Goal: Feedback & Contribution: Contribute content

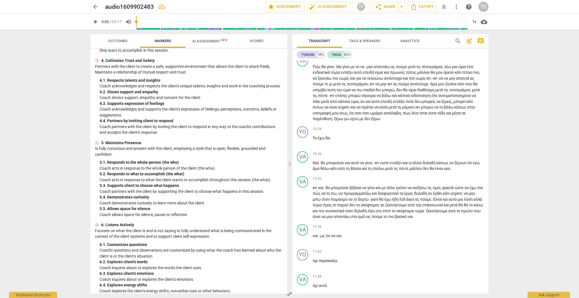
scroll to position [1053, 0]
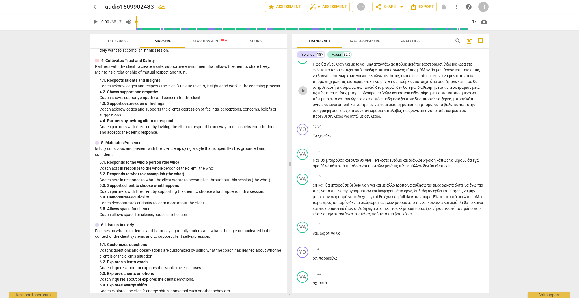
click at [303, 94] on span "play_arrow" at bounding box center [303, 90] width 7 height 7
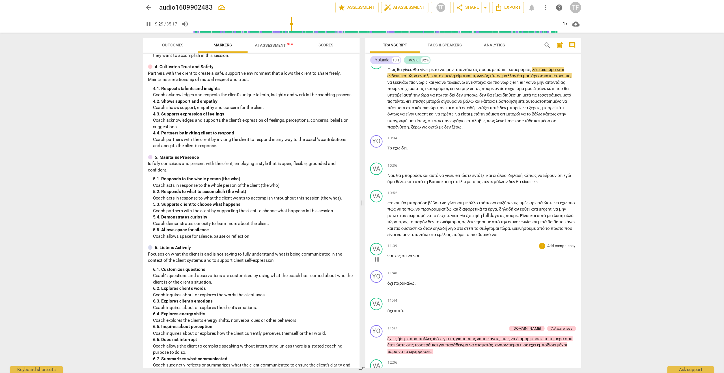
scroll to position [1054, 0]
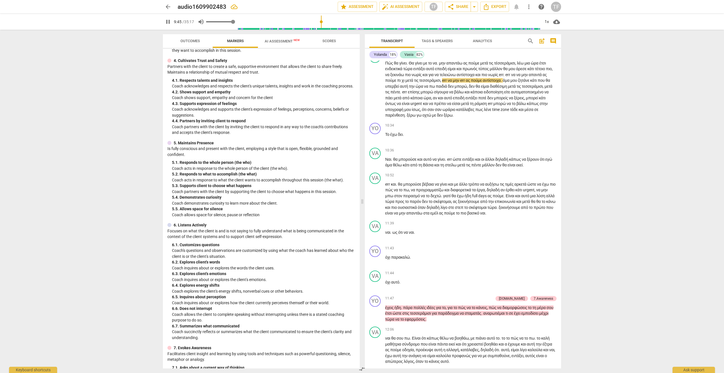
type input "585"
click at [203, 21] on span "volume_up" at bounding box center [201, 21] width 7 height 7
type input "0"
type input "587"
type input "0.07"
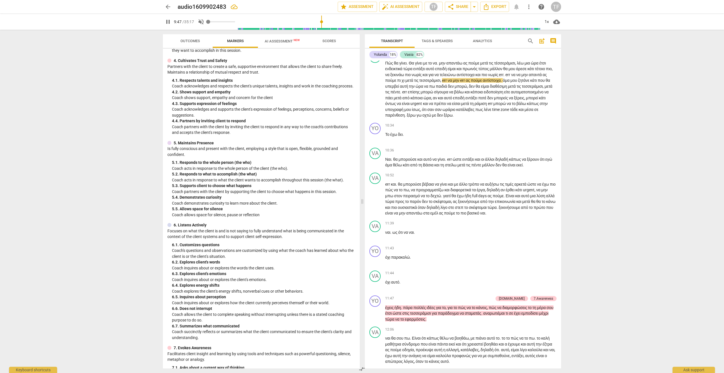
type input "587"
type input "0.11"
type input "587"
type input "0.34"
type input "587"
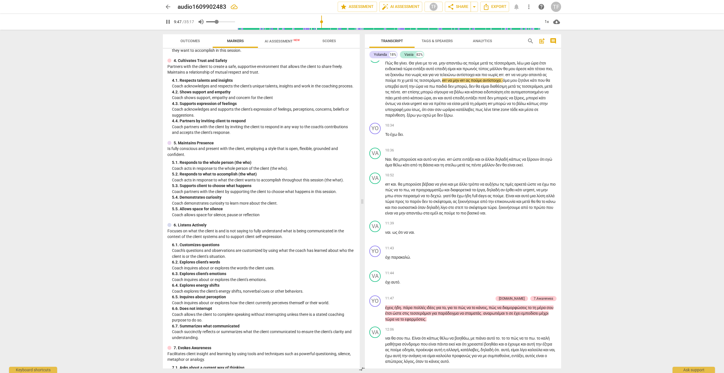
type input "0.41"
type input "587"
type input "0.47"
type input "587"
type input "0.54"
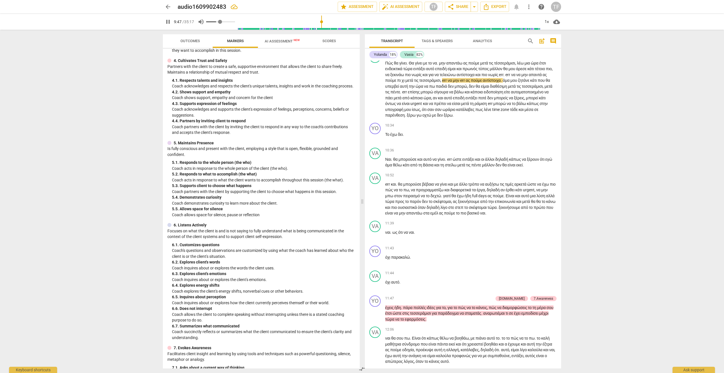
type input "587"
type input "0.6"
type input "587"
type input "0.64"
type input "587"
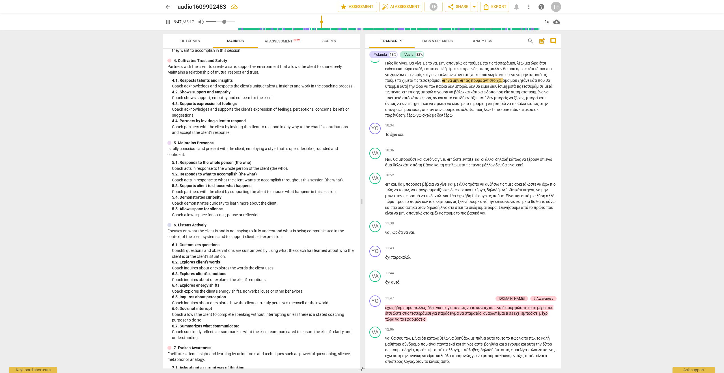
type input "0.69"
type input "587"
type input "0.72"
type input "587"
type input "0.74"
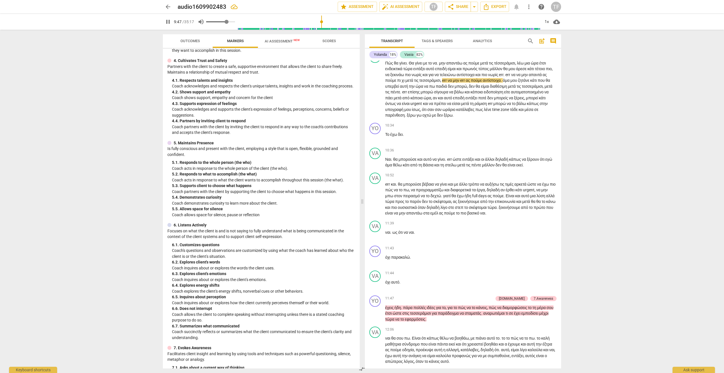
type input "588"
type input "0.72"
type input "588"
type input "0.68"
type input "588"
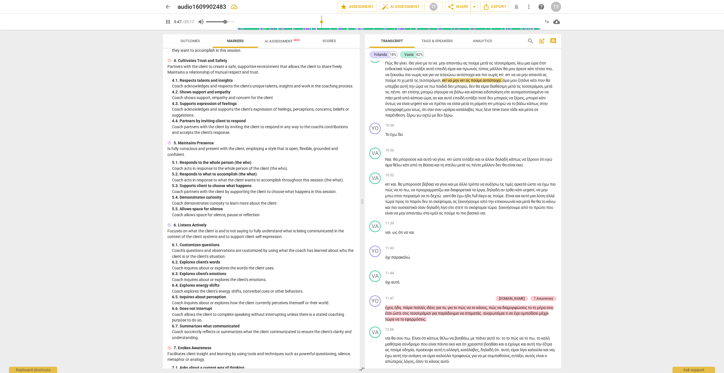
type input "0.66"
type input "588"
type input "0.65"
type input "588"
type input "0.64"
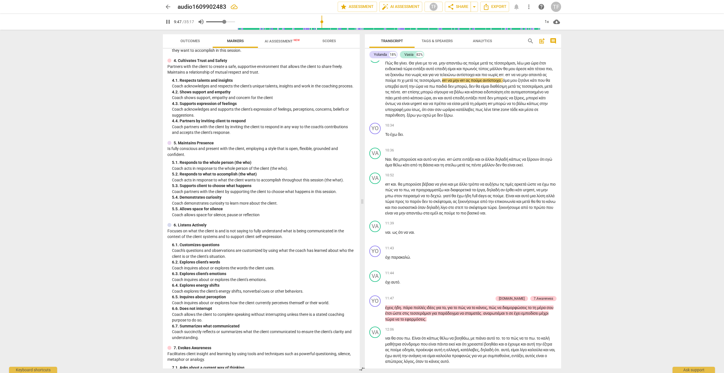
type input "588"
type input "0.62"
type input "588"
type input "0.6"
type input "588"
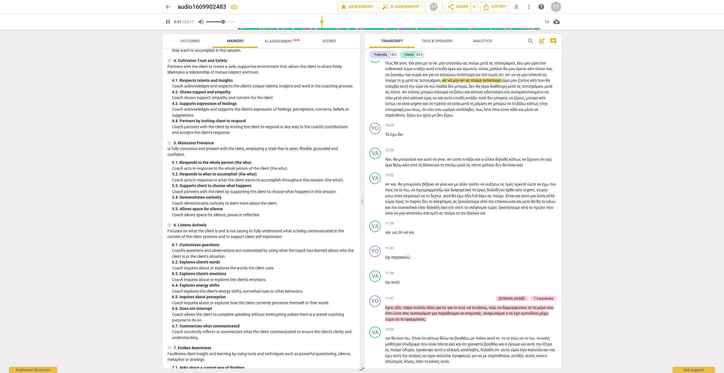
type input "0.59"
type input "588"
type input "0.58"
type input "588"
type input "0.56"
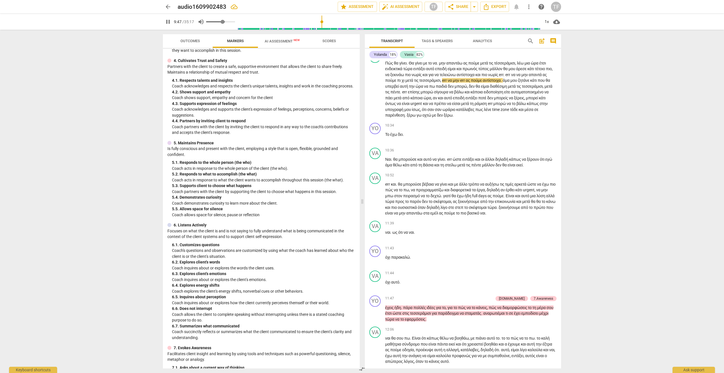
type input "588"
type input "0.55"
type input "588"
type input "0.54"
type input "589"
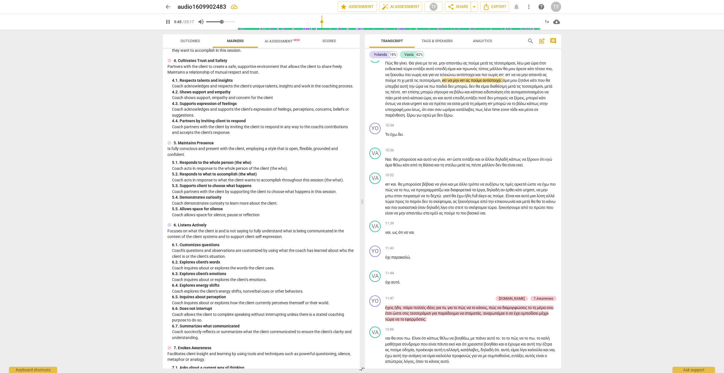
type input "0.53"
type input "589"
type input "0.5"
type input "589"
type input "0.48"
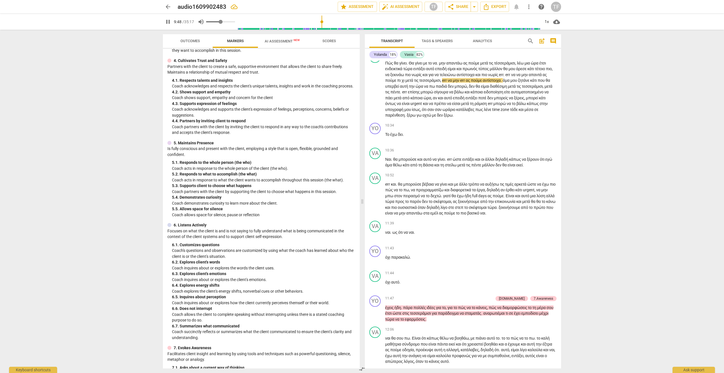
type input "589"
type input "0.47"
type input "589"
type input "0.46"
type input "589"
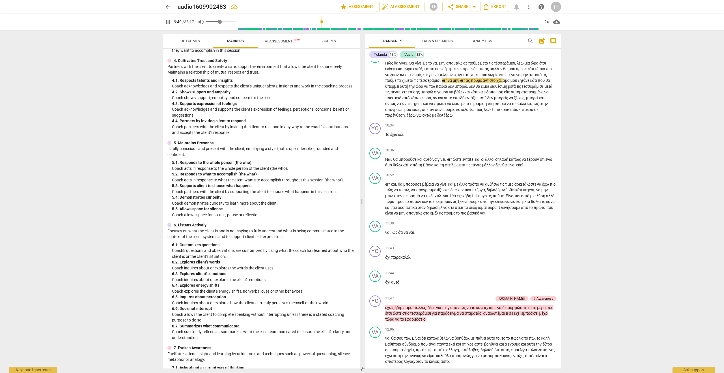
type input "0.45"
type input "589"
type input "0.42"
type input "589"
type input "0.38"
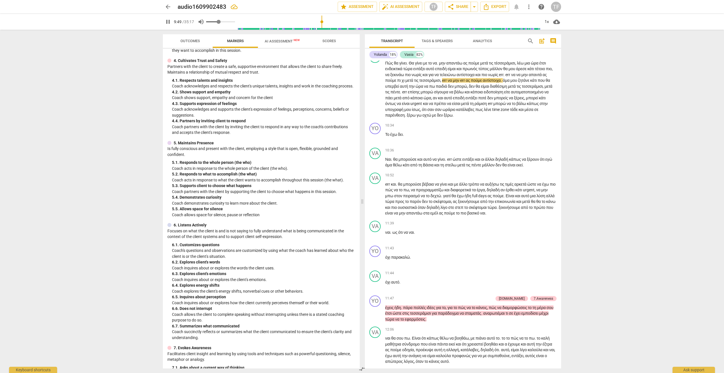
type input "589"
type input "0.34"
type input "589"
type input "0.31"
type input "590"
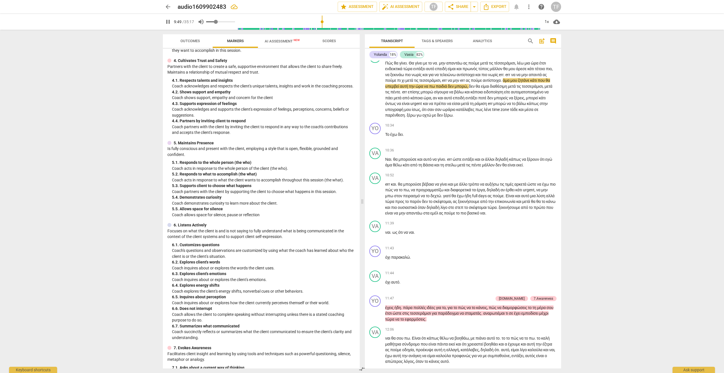
drag, startPoint x: 211, startPoint y: 22, endPoint x: 217, endPoint y: 23, distance: 6.2
type input "0.31"
click at [217, 22] on input "range" at bounding box center [220, 21] width 29 height 1
click at [548, 22] on div "1x" at bounding box center [546, 21] width 11 height 9
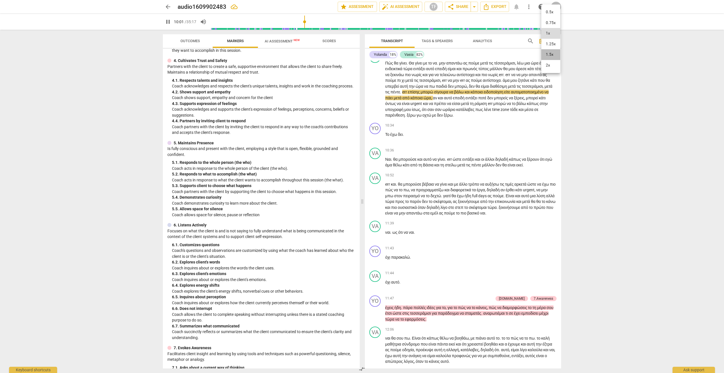
click at [548, 56] on li "1.5x" at bounding box center [550, 54] width 19 height 11
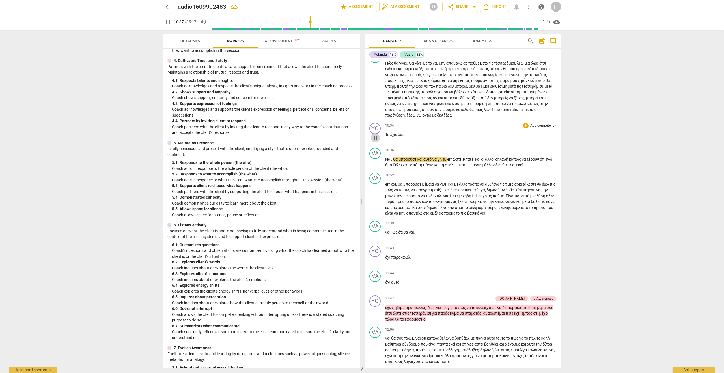
click at [375, 141] on span "pause" at bounding box center [375, 137] width 7 height 7
type input "638"
click at [403, 137] on span "δει" at bounding box center [400, 134] width 5 height 5
click at [526, 128] on div "+" at bounding box center [526, 126] width 6 height 6
click at [563, 134] on b "[DOMAIN_NAME]" at bounding box center [556, 135] width 26 height 7
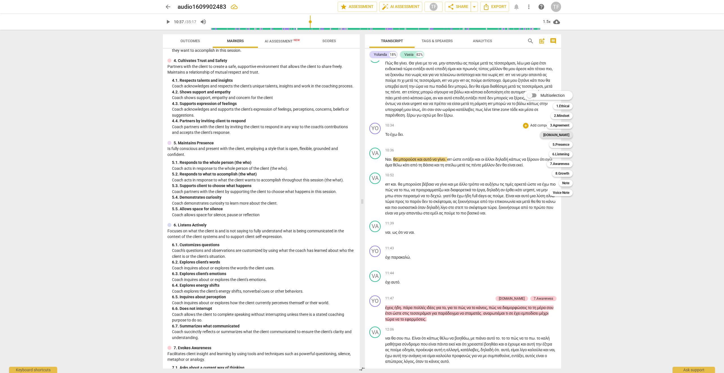
scroll to position [198, 0]
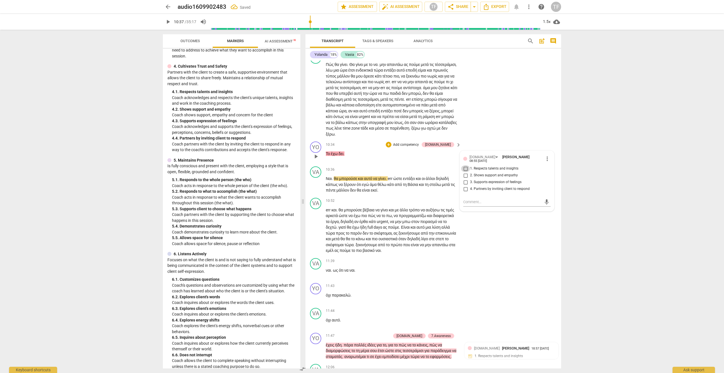
click at [466, 172] on input "1. Respects talents and insights" at bounding box center [465, 168] width 9 height 7
checkbox input "true"
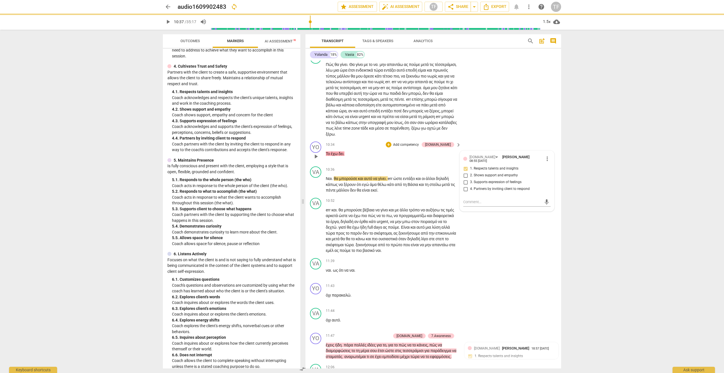
click at [409, 162] on div "10:34 + Add competency [DOMAIN_NAME] keyboard_arrow_right Το έχω δει ." at bounding box center [394, 151] width 136 height 20
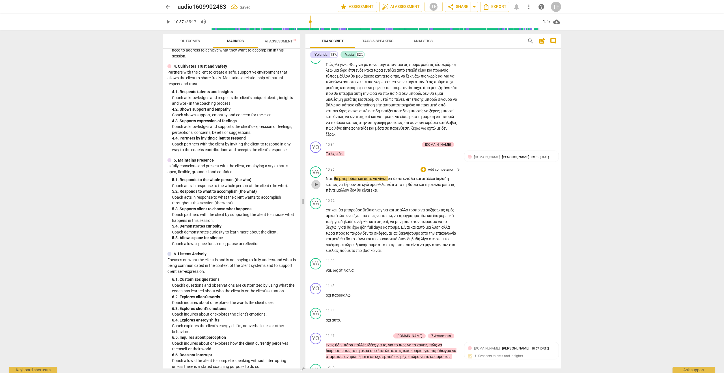
click at [316, 188] on span "play_arrow" at bounding box center [316, 184] width 7 height 7
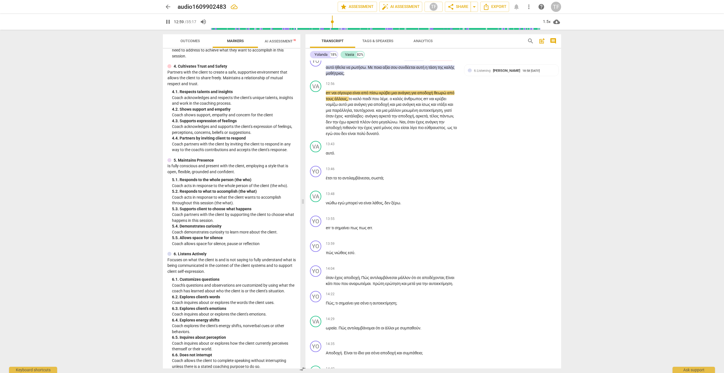
scroll to position [1505, 0]
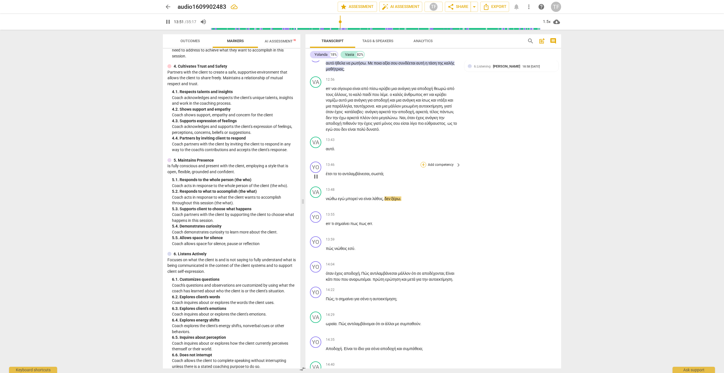
click at [424, 167] on div "+" at bounding box center [424, 165] width 6 height 6
click at [462, 222] on b "6.Listening" at bounding box center [459, 221] width 17 height 7
type input "841"
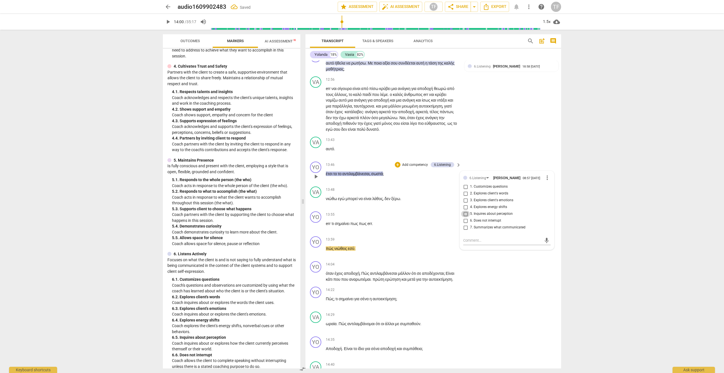
click at [464, 217] on input "5. Inquires about perception" at bounding box center [465, 213] width 9 height 7
checkbox input "true"
click at [466, 243] on textarea at bounding box center [502, 240] width 78 height 5
type textarea "C"
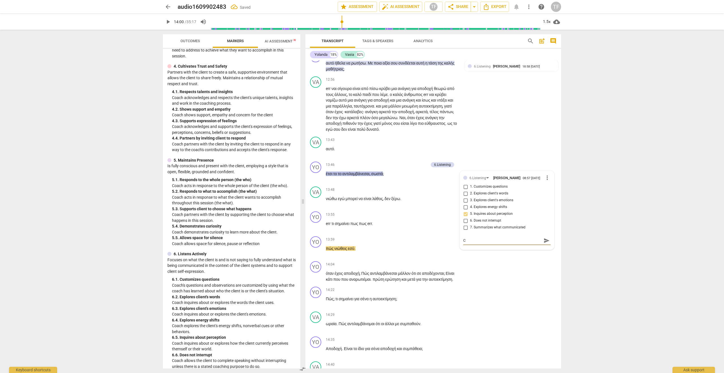
type textarea "Co"
type textarea "Coa"
type textarea "Coac"
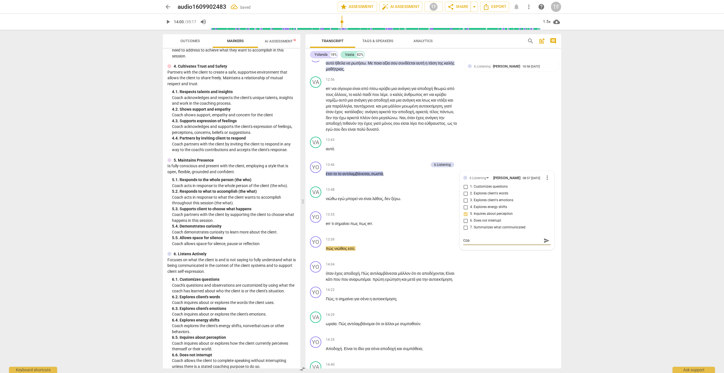
type textarea "Coac"
type textarea "Coach"
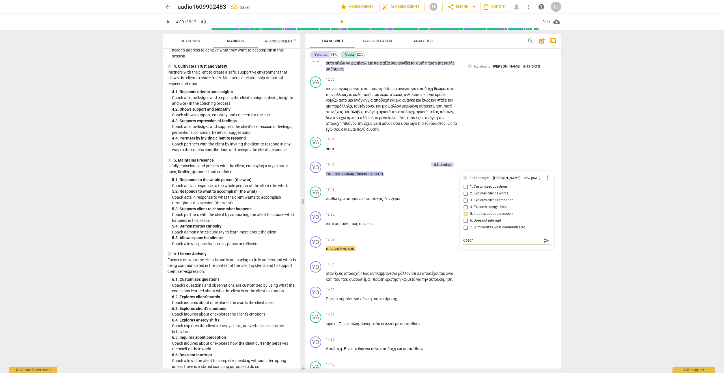
type textarea "Coach c"
type textarea "Coach [PERSON_NAME]"
type textarea "Coach che"
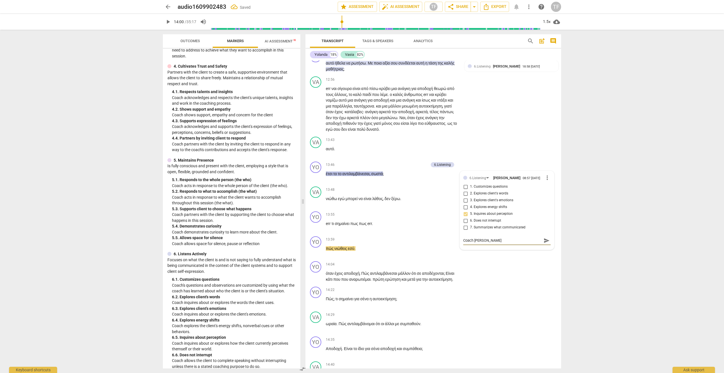
type textarea "Coach che"
type textarea "Coach chec"
type textarea "Coach check"
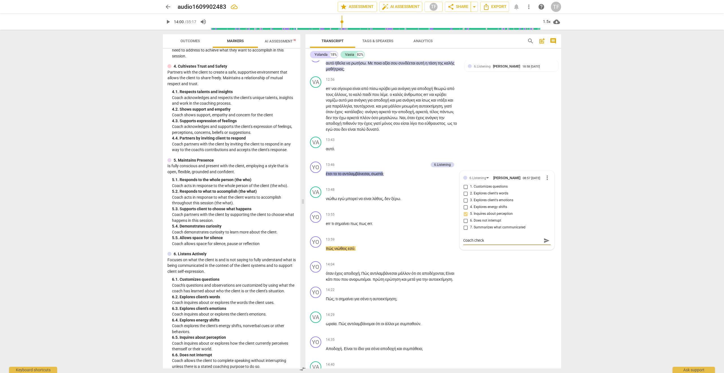
type textarea "Coach checks"
type textarea "Coach checks i"
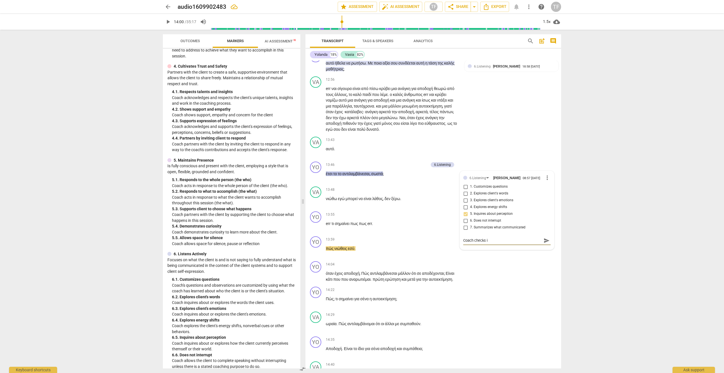
type textarea "Coach checks in"
type textarea "Coach checks in t"
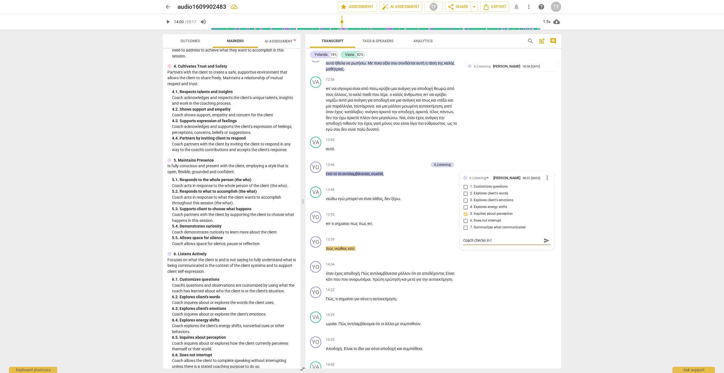
type textarea "Coach checks in th"
type textarea "Coach checks in the"
type textarea "Coach checks in th"
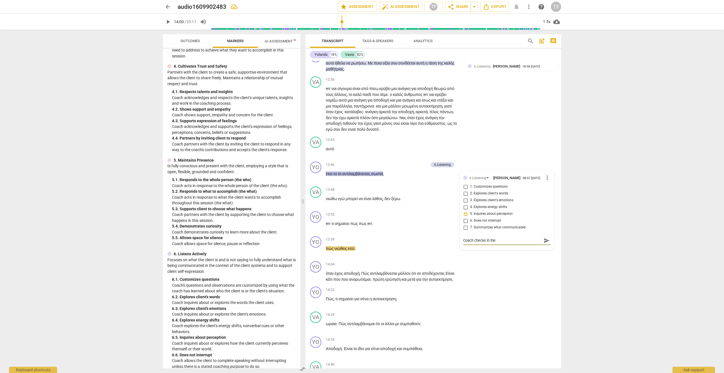
type textarea "Coach checks in th"
type textarea "Coach checks in t"
type textarea "Coach checks in"
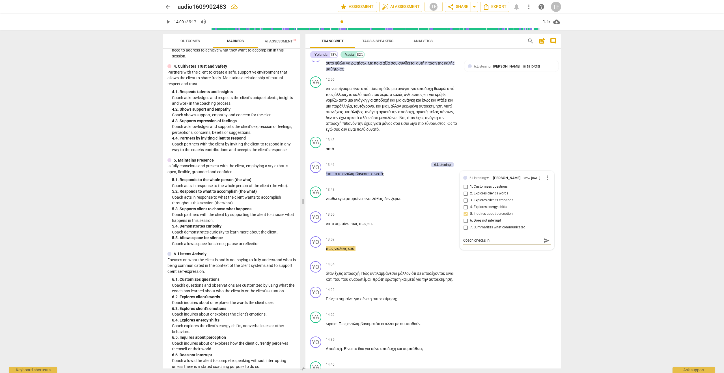
type textarea "Coach checks in w"
type textarea "Coach checks in [GEOGRAPHIC_DATA]"
type textarea "Coach checks in wit"
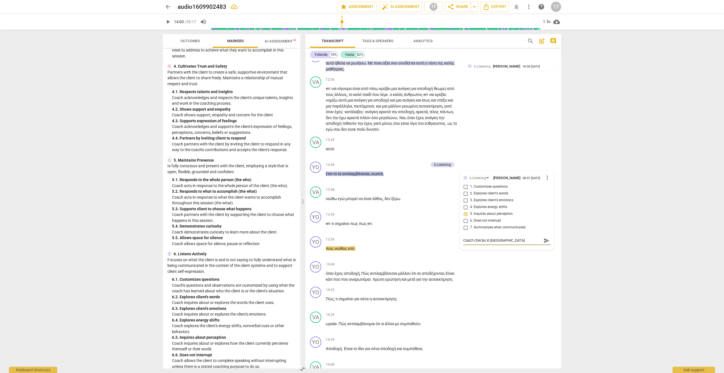
type textarea "Coach checks in wit"
type textarea "Coach checks in with"
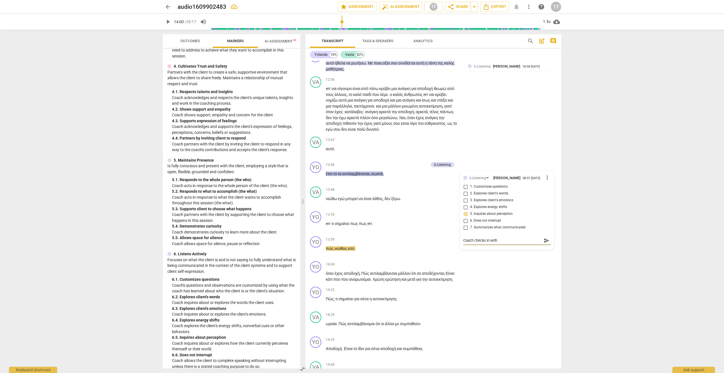
type textarea "Coach checks in with t"
type textarea "Coach checks in with th"
type textarea "Coach checks in with the"
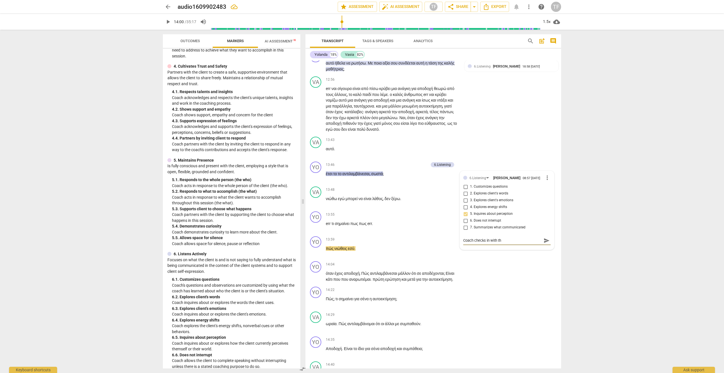
type textarea "Coach checks in with the"
type textarea "Coach checks in with the c"
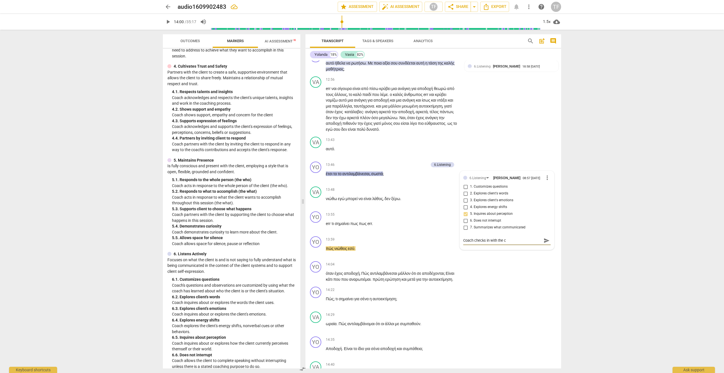
type textarea "Coach checks in with the cl"
type textarea "Coach checks in with the cli"
type textarea "Coach checks in with the clie"
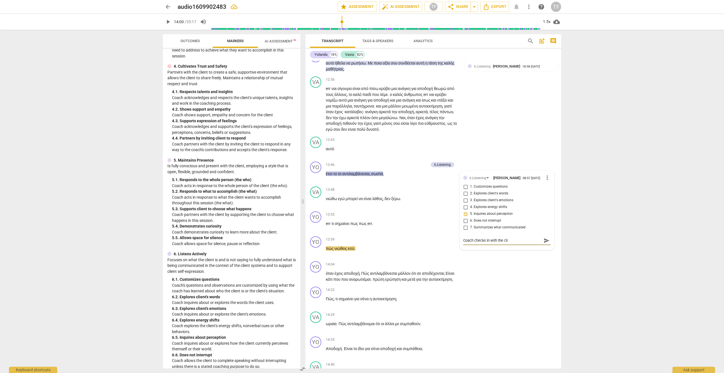
type textarea "Coach checks in with the clie"
type textarea "Coach checks in with the clien"
type textarea "Coach checks in with the client"
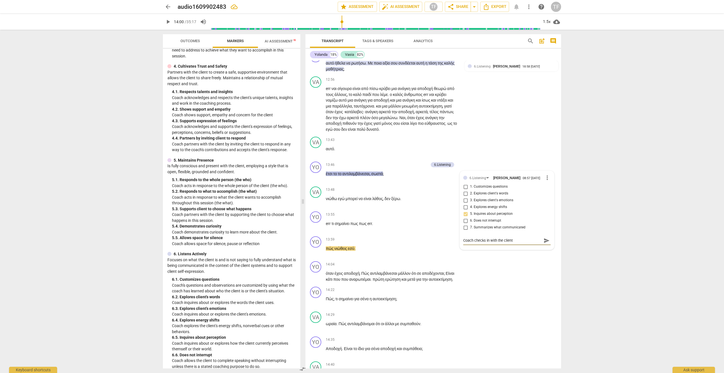
type textarea "Coach checks in with the clients"
type textarea "Coach checks in with the clients p"
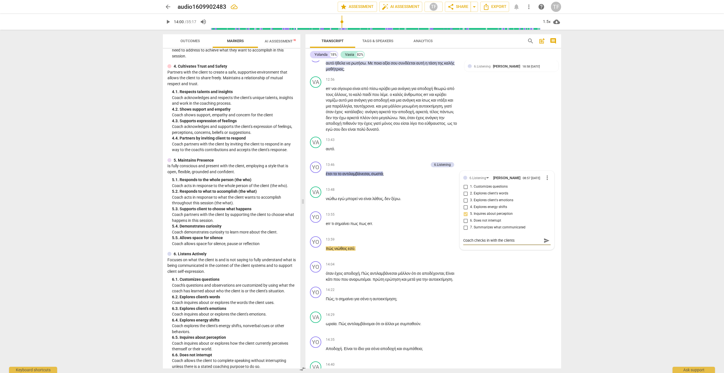
type textarea "Coach checks in with the clients p"
type textarea "Coach checks in with the clients pe"
type textarea "Coach checks in with the clients per"
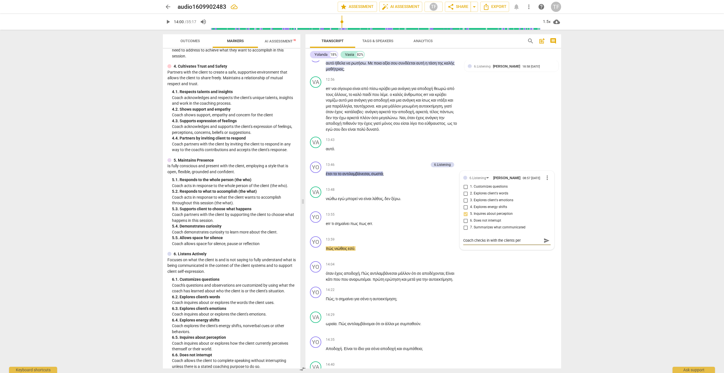
type textarea "Coach checks in with the clients perc"
type textarea "Coach checks in with the clients perce"
type textarea "Coach checks in with the clients percep"
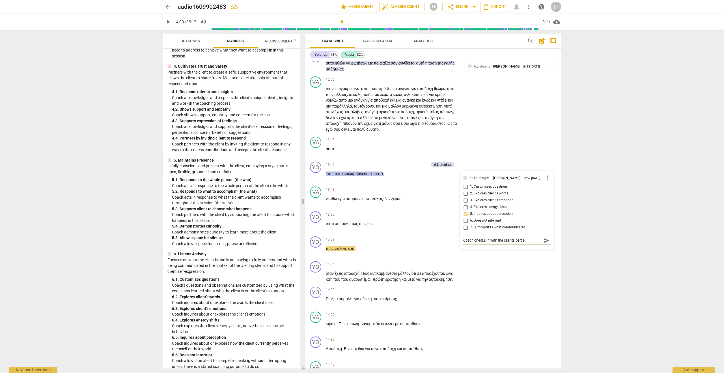
type textarea "Coach checks in with the clients percep"
type textarea "Coach checks in with the clients percept"
type textarea "Coach checks in with the clients percepti"
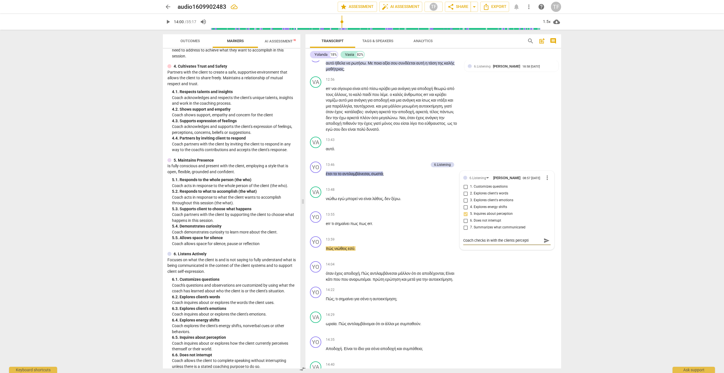
type textarea "Coach checks in with the clients perceptio"
type textarea "Coach checks in with the clients perception"
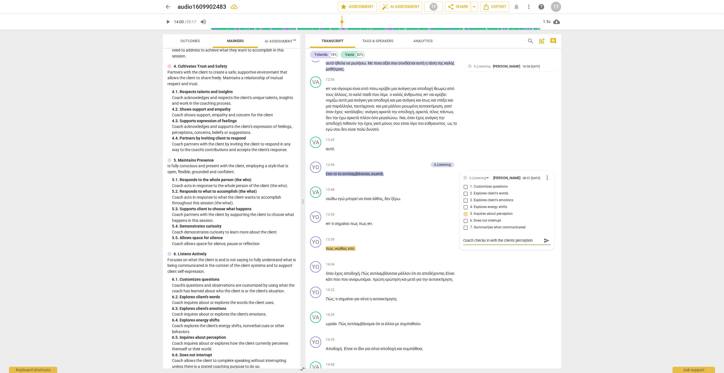
type textarea "Coach checks in with the clients perception"
type textarea "Coach checks in with the clients perception o"
type textarea "Coach checks in with the clients perception of"
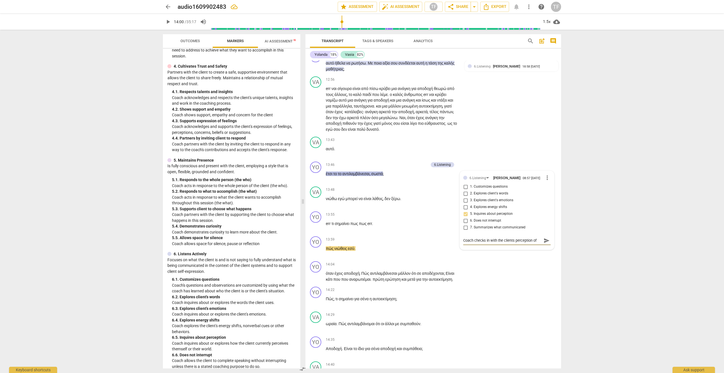
type textarea "Coach checks in with the clients perception of"
type textarea "Coach checks in with the clients perception of h"
type textarea "Coach checks in with the clients perception of he"
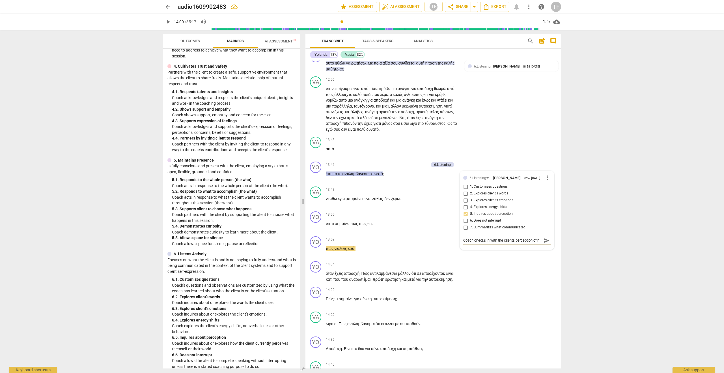
type textarea "Coach checks in with the clients perception of he"
type textarea "Coach checks in with the clients perception of her"
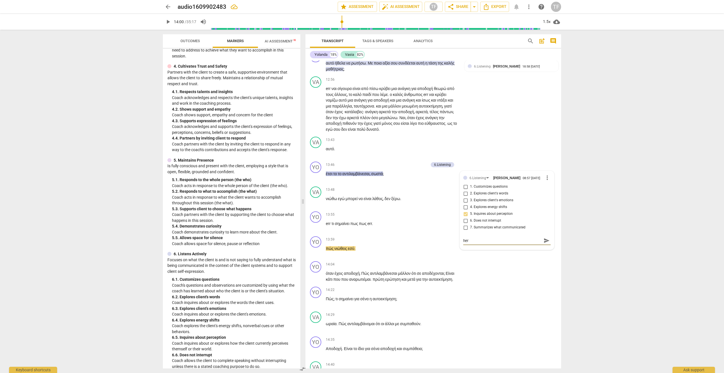
type textarea "Coach checks in with the clients perception of her"
type textarea "Coach checks in with the clients perception of her r"
type textarea "Coach checks in with the clients perception of her re"
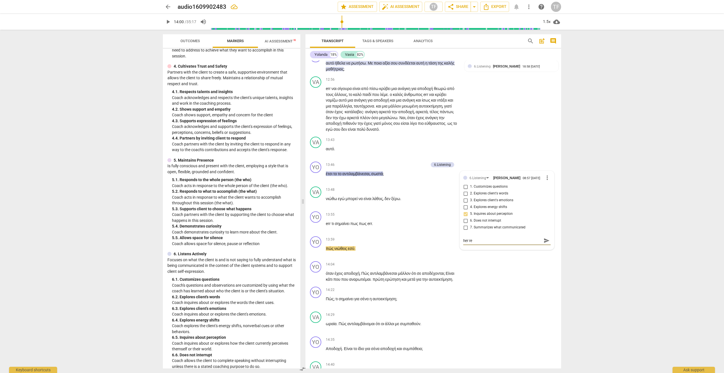
type textarea "Coach checks in with the clients perception of her rea"
type textarea "Coach checks in with the clients perception of her real"
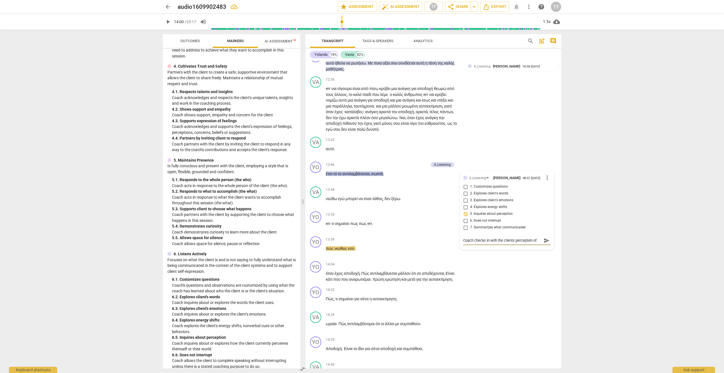
type textarea "Coach checks in with the clients perception of her reali"
type textarea "Coach checks in with the clients perception of her realit"
type textarea "Coach checks in with the clients perception of her reality"
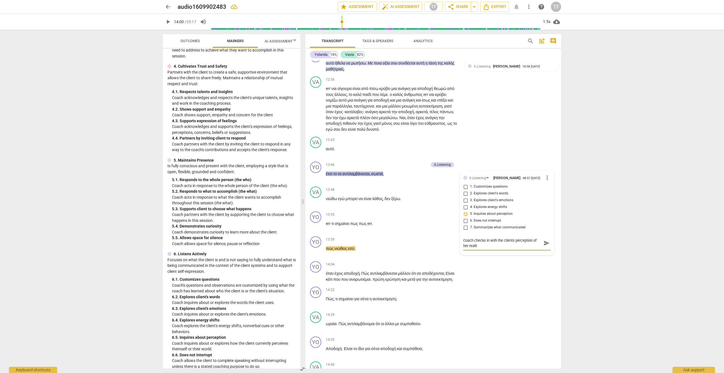
type textarea "Coach checks in with the clients perception of her reality"
click at [545, 246] on span "send" at bounding box center [547, 243] width 6 height 6
click at [316, 180] on span "play_arrow" at bounding box center [316, 176] width 7 height 7
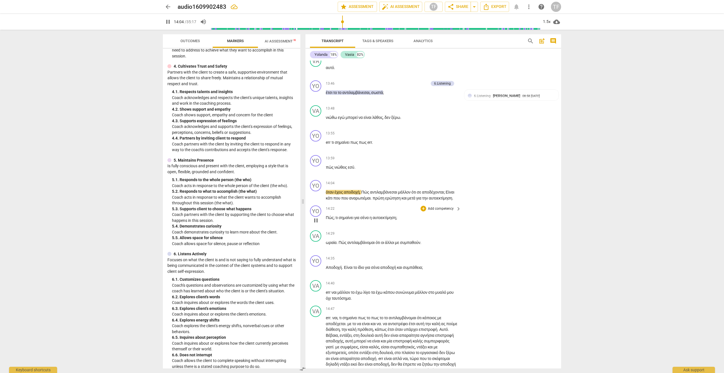
scroll to position [1588, 0]
click at [317, 197] on span "pause" at bounding box center [316, 193] width 7 height 7
click at [424, 184] on div "+" at bounding box center [424, 181] width 6 height 6
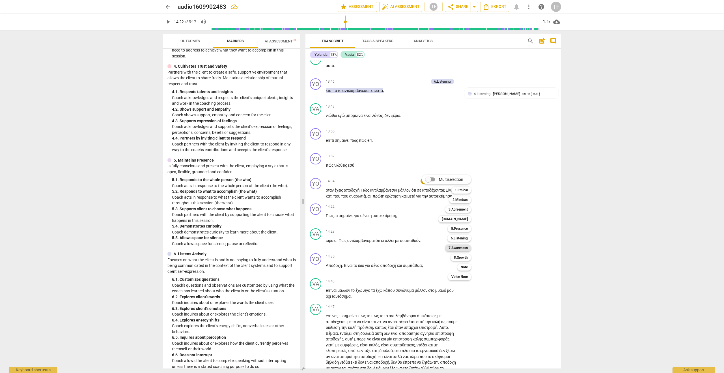
click at [462, 250] on b "7.Awareness" at bounding box center [458, 247] width 19 height 7
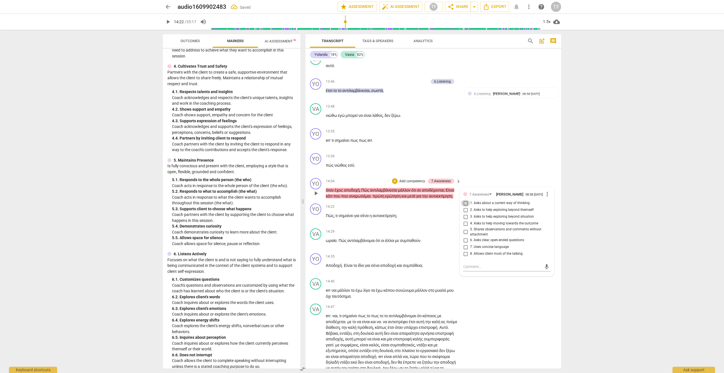
click at [465, 207] on input "1. Asks about a current way of thinking" at bounding box center [465, 203] width 9 height 7
click at [475, 269] on textarea at bounding box center [502, 266] width 78 height 5
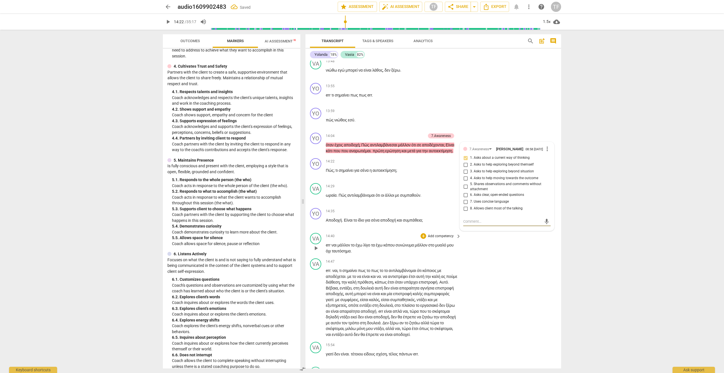
scroll to position [1636, 0]
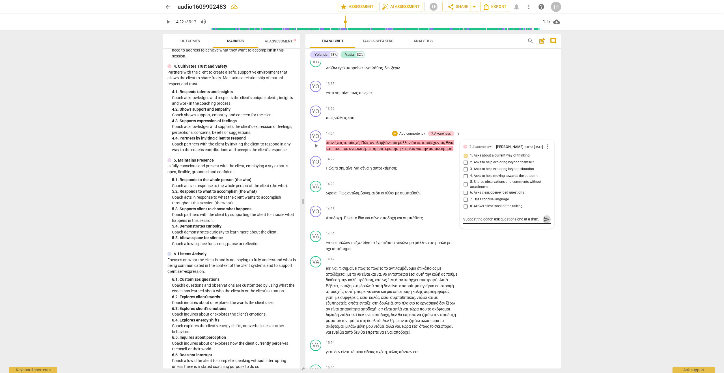
click at [544, 222] on span "send" at bounding box center [547, 219] width 6 height 6
click at [317, 174] on span "play_arrow" at bounding box center [316, 170] width 7 height 7
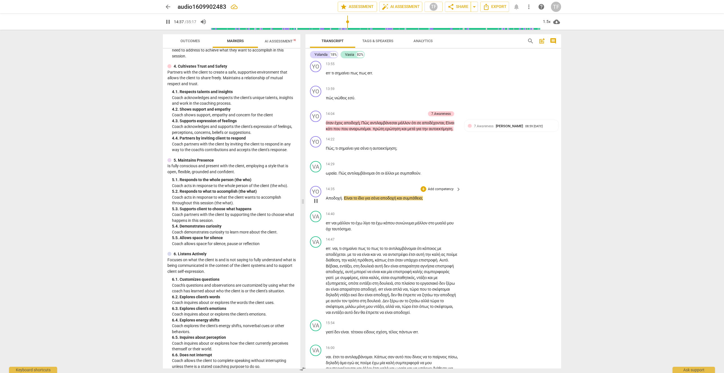
scroll to position [1657, 0]
click at [316, 228] on span "pause" at bounding box center [316, 224] width 7 height 7
click at [423, 191] on div "+" at bounding box center [424, 188] width 6 height 6
click at [457, 250] on b "6.Listening" at bounding box center [459, 251] width 17 height 7
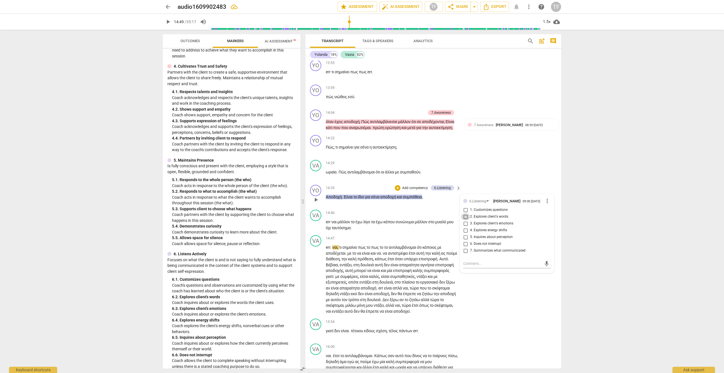
click at [465, 220] on input "2. Explores client's words" at bounding box center [465, 216] width 9 height 7
click at [472, 266] on textarea at bounding box center [502, 263] width 78 height 5
click at [502, 266] on textarea "asks about the meaning of two words." at bounding box center [502, 263] width 78 height 5
click at [547, 267] on span "send" at bounding box center [547, 264] width 6 height 6
click at [164, 19] on span "play_arrow" at bounding box center [168, 21] width 10 height 7
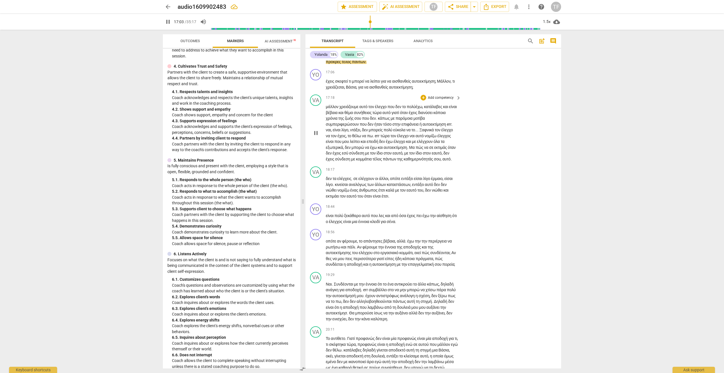
scroll to position [2055, 0]
click at [316, 87] on span "pause" at bounding box center [316, 83] width 7 height 7
click at [423, 74] on div "+" at bounding box center [424, 71] width 6 height 6
click at [466, 175] on b "Note" at bounding box center [464, 174] width 7 height 7
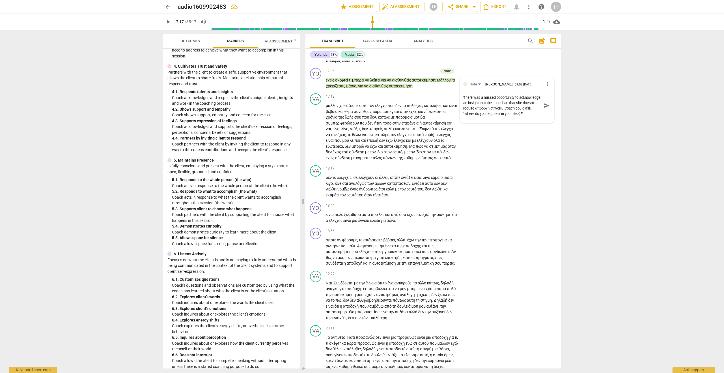
scroll to position [5, 0]
click at [471, 116] on textarea "There was a missed opportunity to acknowledge an insight that the client had th…" at bounding box center [502, 105] width 78 height 21
click at [470, 116] on textarea "There was a missed opportunity to acknowledge an insight that the client had th…" at bounding box center [502, 105] width 78 height 21
click at [544, 109] on span "send" at bounding box center [547, 105] width 6 height 6
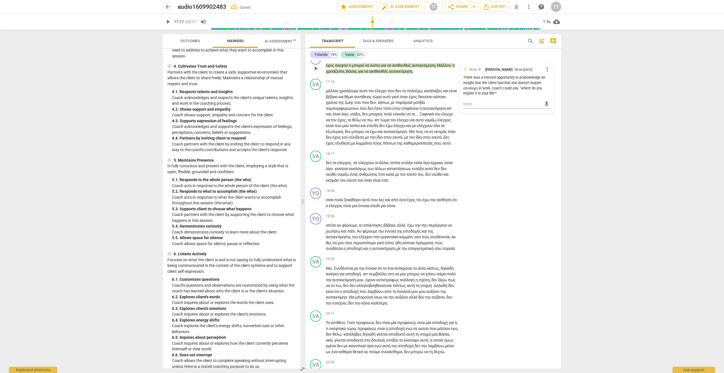
scroll to position [2063, 0]
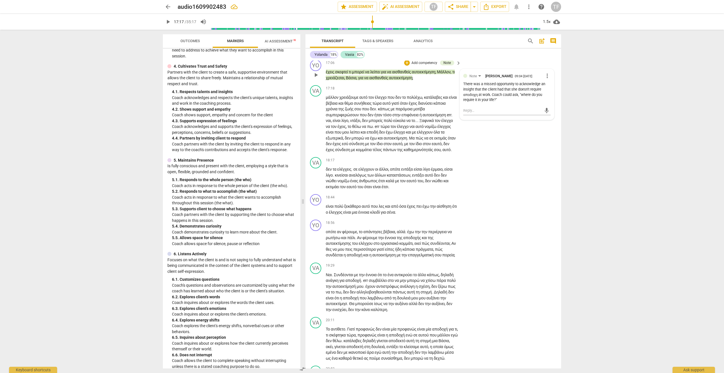
click at [411, 66] on p "Add competency" at bounding box center [424, 63] width 27 height 5
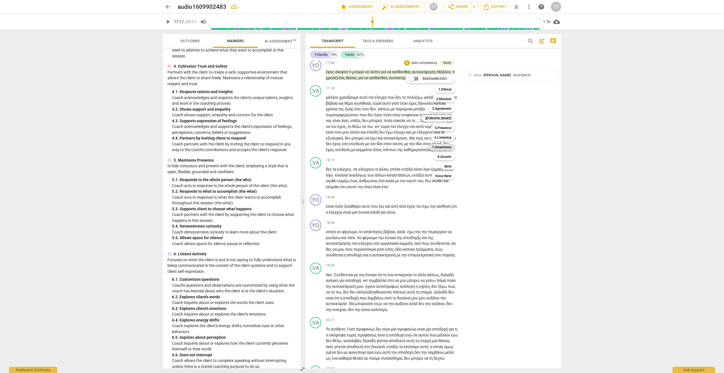
click at [447, 148] on b "7.Awareness" at bounding box center [441, 147] width 19 height 7
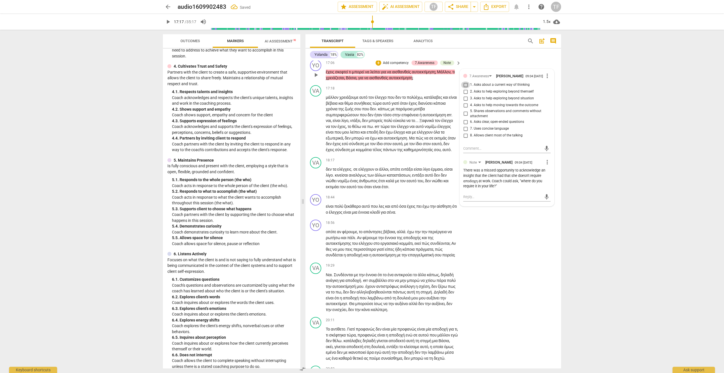
click at [464, 88] on input "1. Asks about a current way of thinking" at bounding box center [465, 84] width 9 height 7
click at [489, 151] on textarea at bounding box center [502, 148] width 78 height 5
click at [397, 163] on div "18:17 + Add competency keyboard_arrow_right" at bounding box center [394, 160] width 136 height 6
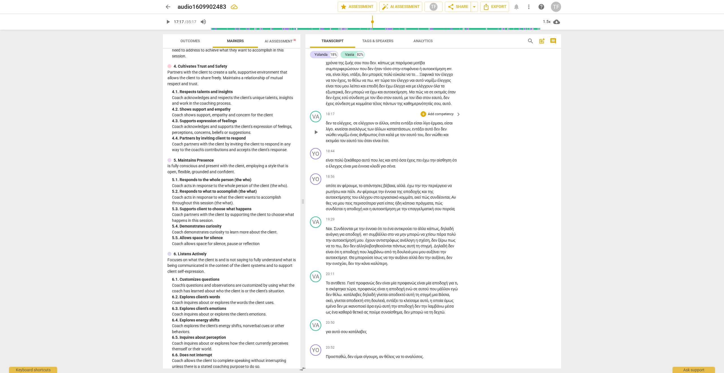
scroll to position [2110, 0]
click at [315, 80] on span "play_arrow" at bounding box center [316, 76] width 7 height 7
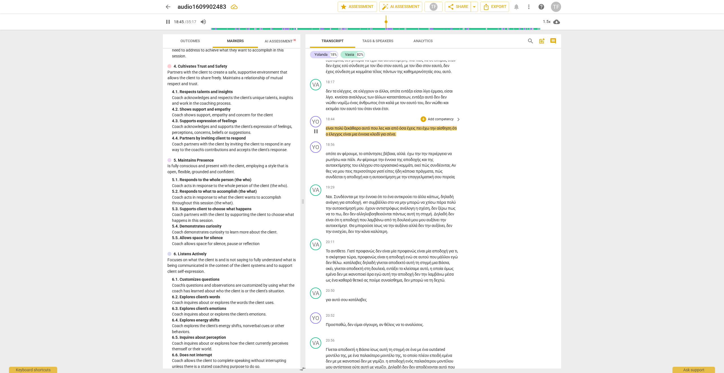
scroll to position [2150, 0]
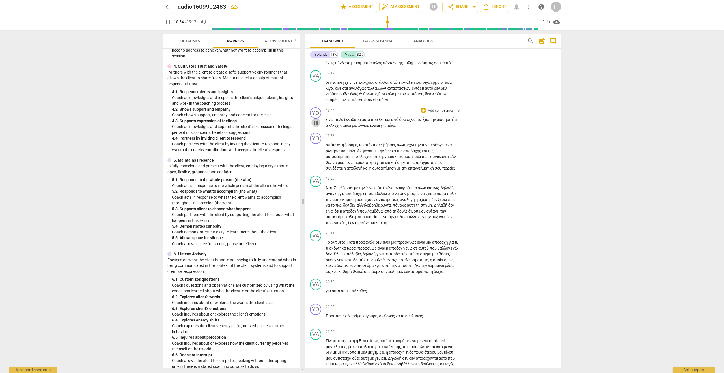
click at [315, 126] on span "pause" at bounding box center [316, 122] width 7 height 7
click at [421, 113] on div "+" at bounding box center [424, 110] width 6 height 6
click at [463, 201] on b "7.Awareness" at bounding box center [458, 200] width 19 height 7
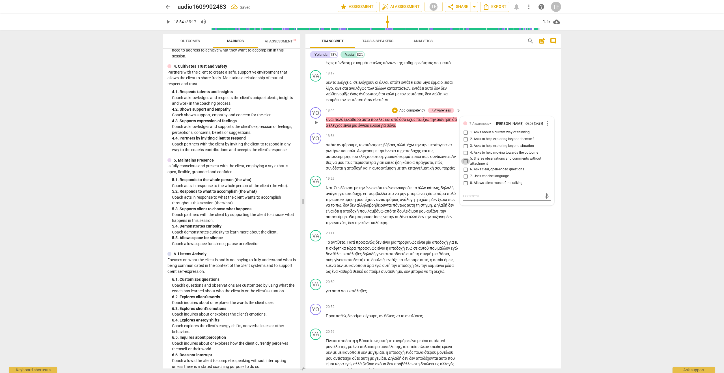
click at [464, 165] on input "5. Shares observations and comments without attachment" at bounding box center [465, 161] width 9 height 7
click at [445, 171] on p "οπότε αν φέρουμε , το απάντησες βέβαια , αλλά . έχω την την περιέργεια να ρωτήσ…" at bounding box center [392, 156] width 132 height 29
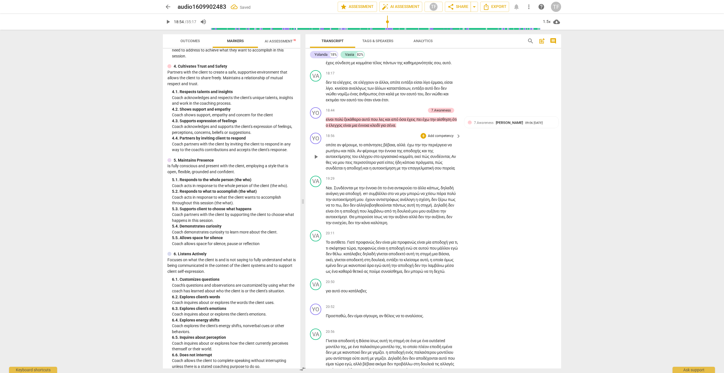
click at [314, 160] on span "play_arrow" at bounding box center [316, 156] width 7 height 7
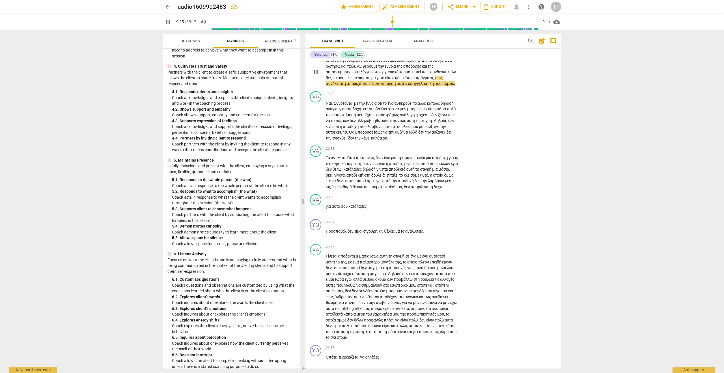
scroll to position [2235, 0]
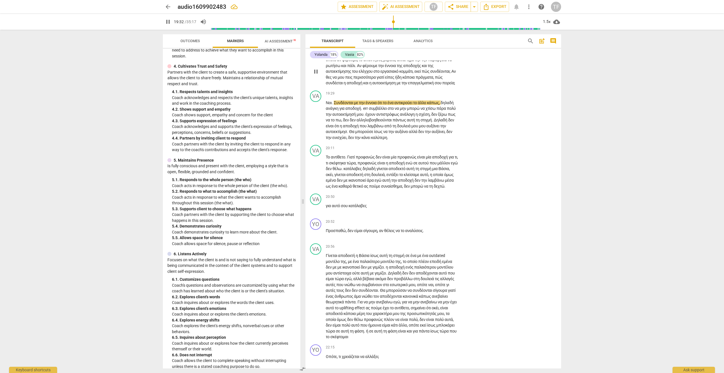
click at [421, 53] on div "+" at bounding box center [424, 51] width 6 height 6
click at [463, 139] on b "7.Awareness" at bounding box center [458, 140] width 19 height 7
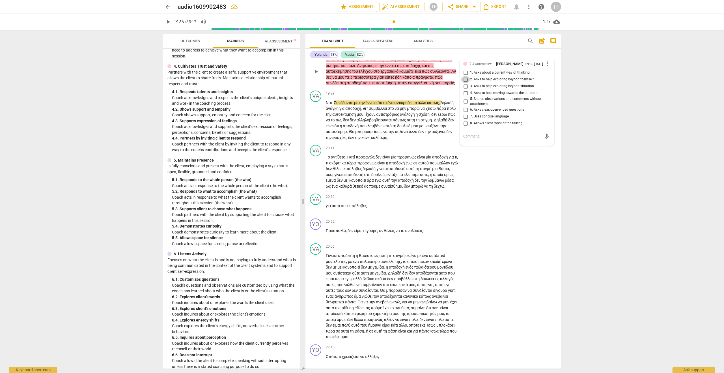
click at [464, 83] on input "2. Asks to help exploring beyond themself" at bounding box center [465, 79] width 9 height 7
click at [474, 139] on textarea at bounding box center [502, 136] width 78 height 5
click at [544, 142] on span "send" at bounding box center [547, 139] width 6 height 6
click at [314, 124] on span "play_arrow" at bounding box center [316, 120] width 7 height 7
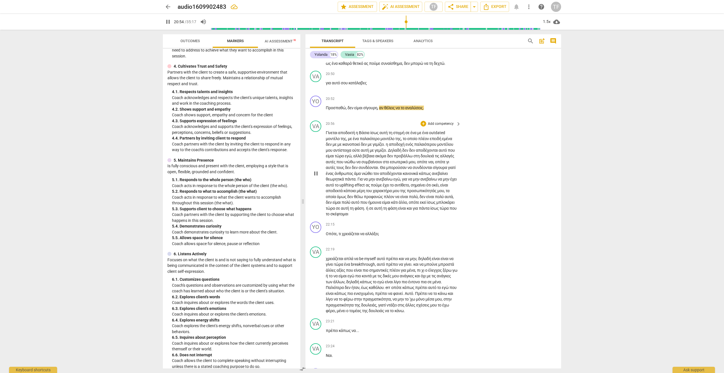
scroll to position [2360, 0]
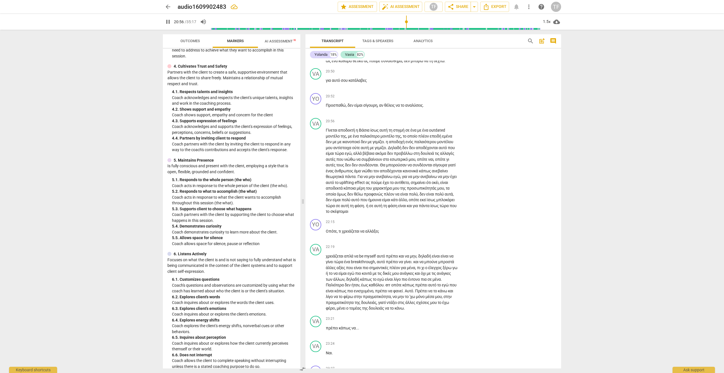
click at [316, 50] on span "pause" at bounding box center [316, 46] width 7 height 7
click at [317, 50] on span "play_arrow" at bounding box center [316, 46] width 7 height 7
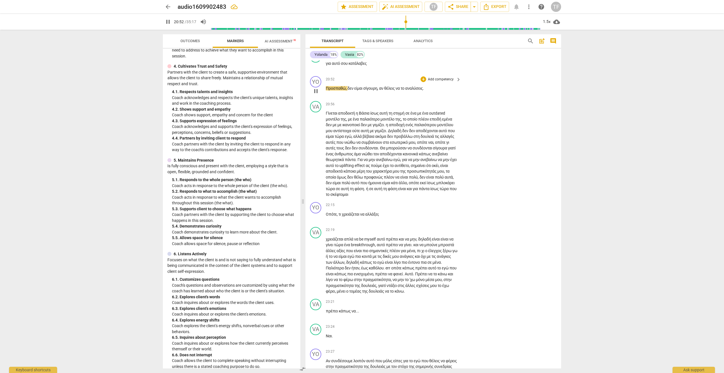
scroll to position [2379, 0]
click at [317, 93] on span "pause" at bounding box center [316, 89] width 7 height 7
click at [423, 80] on div "+" at bounding box center [424, 78] width 6 height 6
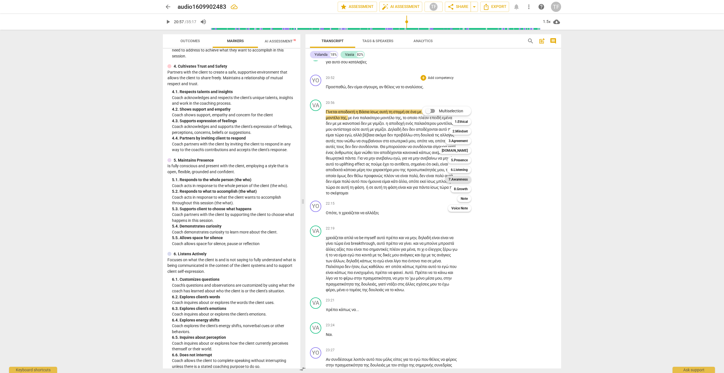
click at [458, 179] on b "7.Awareness" at bounding box center [458, 179] width 19 height 7
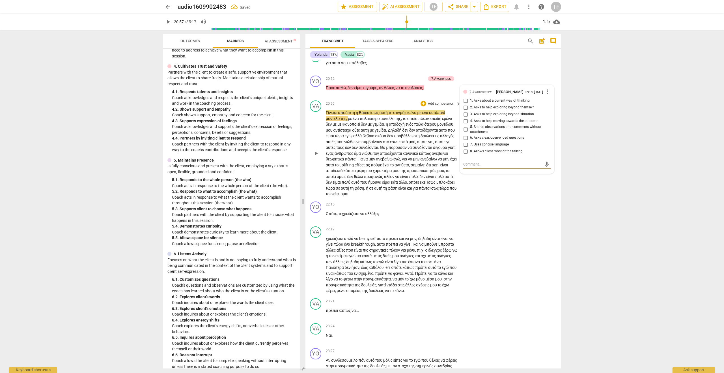
scroll to position [2376, 0]
click at [465, 113] on input "2. Asks to help exploring beyond themself" at bounding box center [465, 109] width 9 height 7
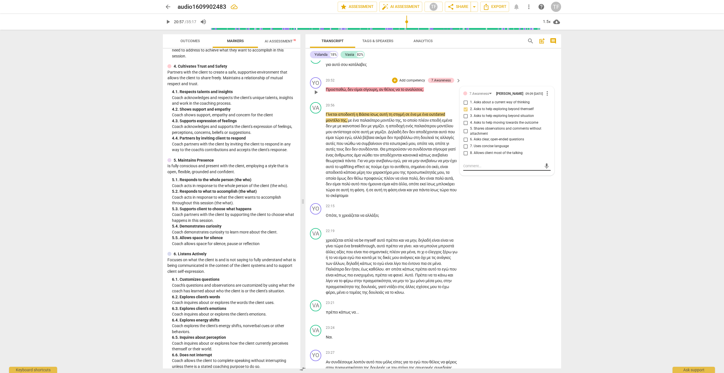
click at [472, 169] on textarea at bounding box center [502, 165] width 78 height 5
click at [546, 172] on span "send" at bounding box center [547, 168] width 6 height 6
click at [311, 198] on div "VA play_arrow pause" at bounding box center [318, 150] width 16 height 96
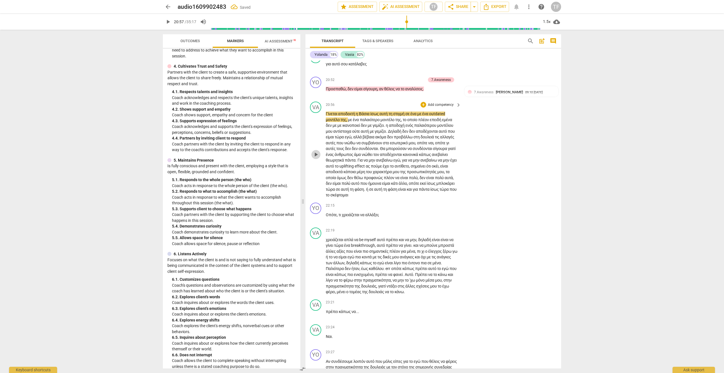
click at [315, 158] on span "play_arrow" at bounding box center [316, 154] width 7 height 7
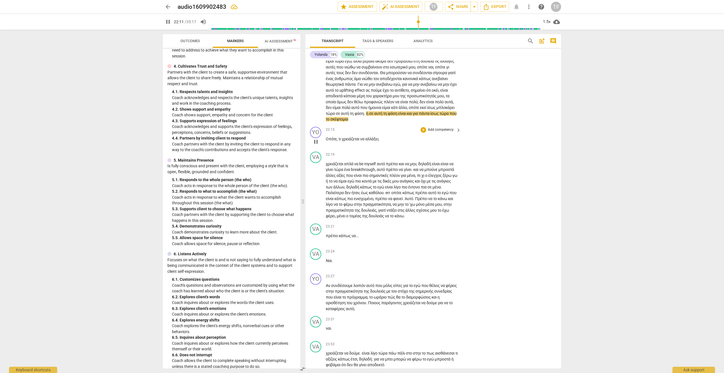
scroll to position [2451, 0]
click at [315, 147] on span "pause" at bounding box center [316, 143] width 7 height 7
click at [422, 134] on div "+" at bounding box center [424, 131] width 6 height 6
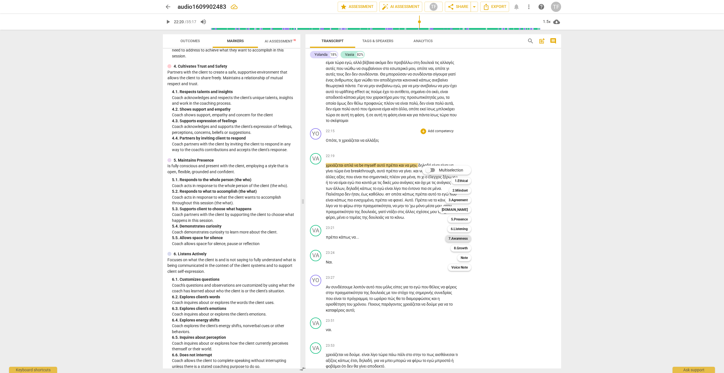
click at [457, 239] on b "7.Awareness" at bounding box center [458, 238] width 19 height 7
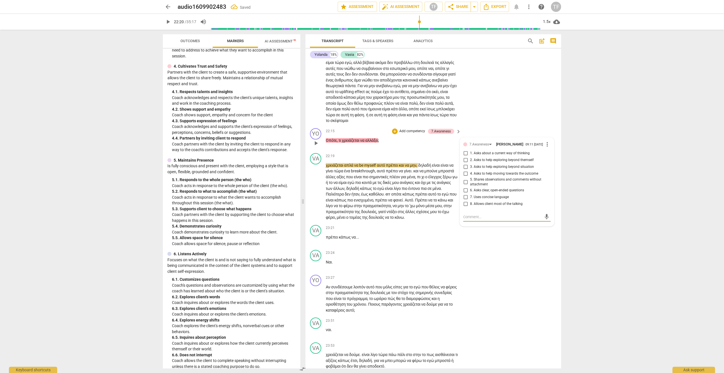
click at [466, 170] on input "3. Asks to help exploring beyond situation" at bounding box center [465, 167] width 9 height 7
click at [473, 220] on textarea at bounding box center [502, 216] width 78 height 5
click at [316, 195] on span "play_arrow" at bounding box center [316, 191] width 7 height 7
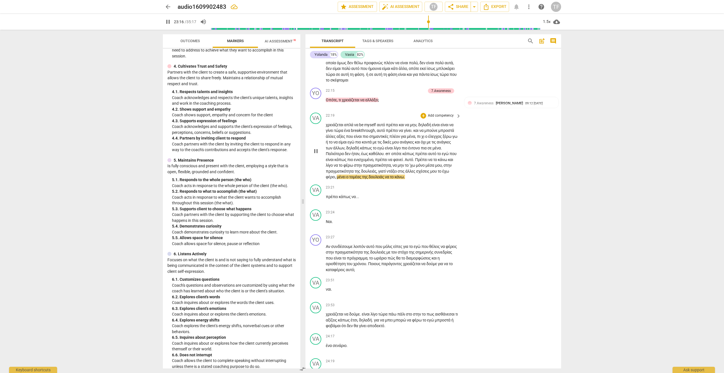
scroll to position [2492, 0]
click at [316, 153] on span "pause" at bounding box center [316, 150] width 7 height 7
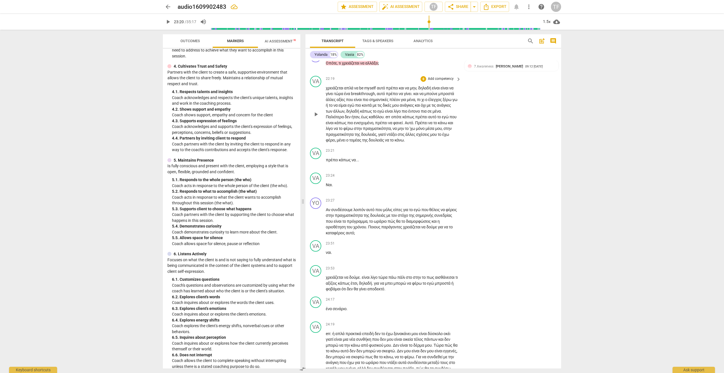
scroll to position [2529, 0]
click at [316, 117] on span "play_arrow" at bounding box center [316, 113] width 7 height 7
click at [314, 165] on span "pause" at bounding box center [316, 162] width 7 height 7
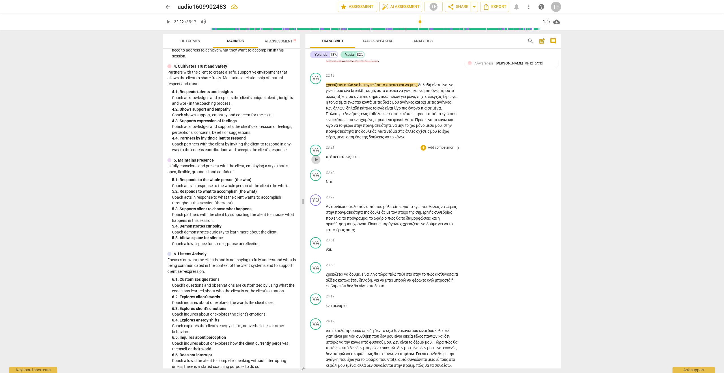
scroll to position [2531, 0]
click at [316, 164] on span "play_arrow" at bounding box center [316, 160] width 7 height 7
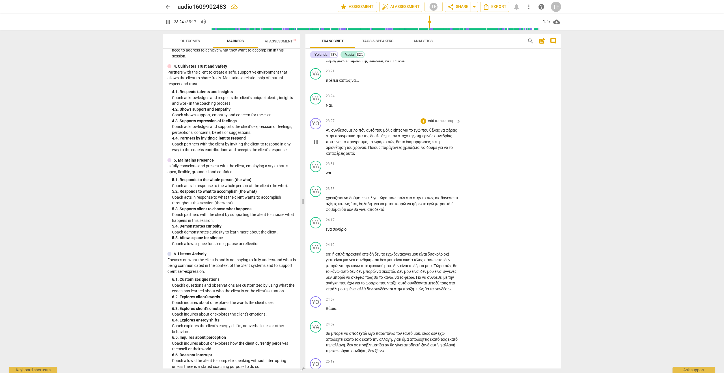
scroll to position [2611, 0]
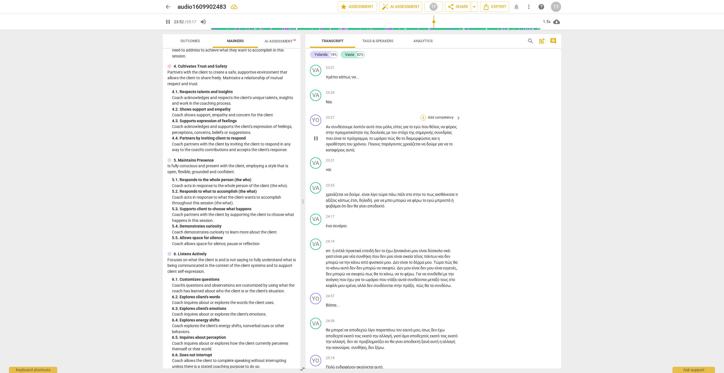
click at [424, 121] on div "+" at bounding box center [424, 118] width 6 height 6
click at [462, 241] on b "8.Growth" at bounding box center [461, 240] width 14 height 7
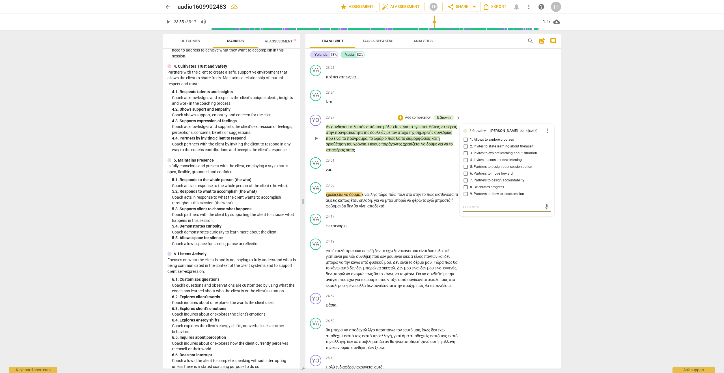
click at [464, 164] on input "4. Invites to consider new learning" at bounding box center [465, 160] width 9 height 7
click at [466, 143] on input "1. Allows to explore progress" at bounding box center [465, 139] width 9 height 7
click at [469, 210] on textarea at bounding box center [502, 206] width 78 height 5
click at [544, 215] on span "send" at bounding box center [547, 212] width 6 height 6
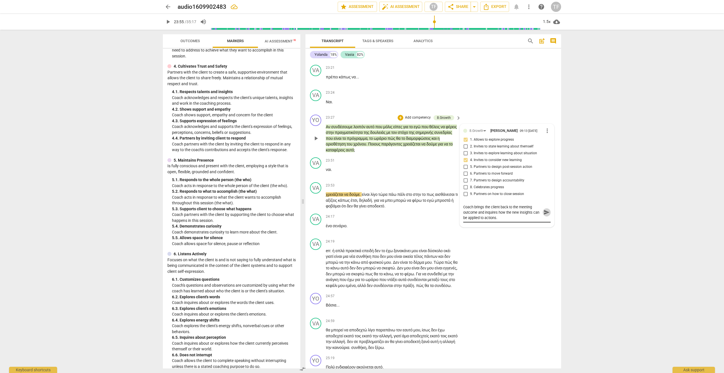
scroll to position [2612, 0]
click at [315, 203] on span "play_arrow" at bounding box center [316, 199] width 7 height 7
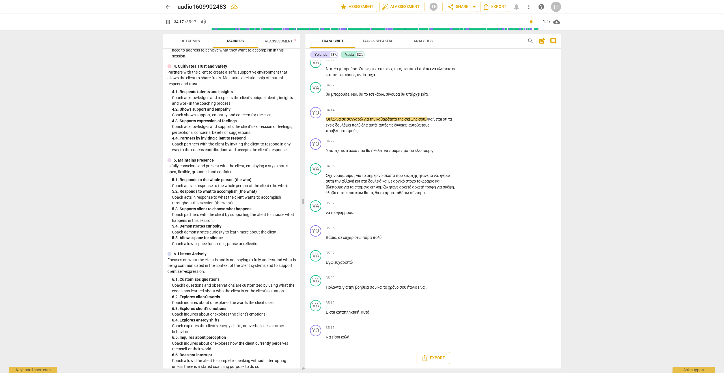
scroll to position [4112, 0]
click at [423, 113] on div "+" at bounding box center [424, 110] width 6 height 6
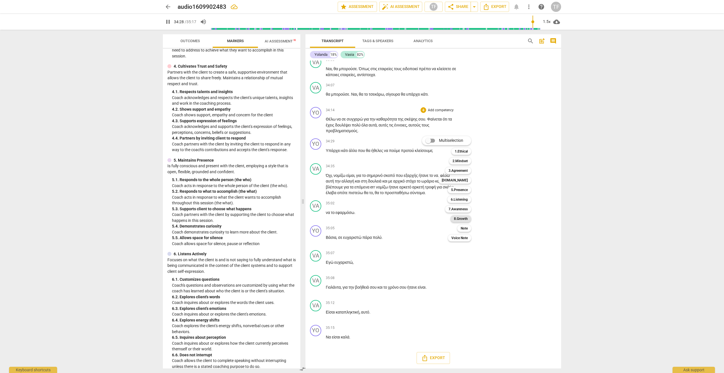
click at [459, 218] on b "8.Growth" at bounding box center [461, 218] width 14 height 7
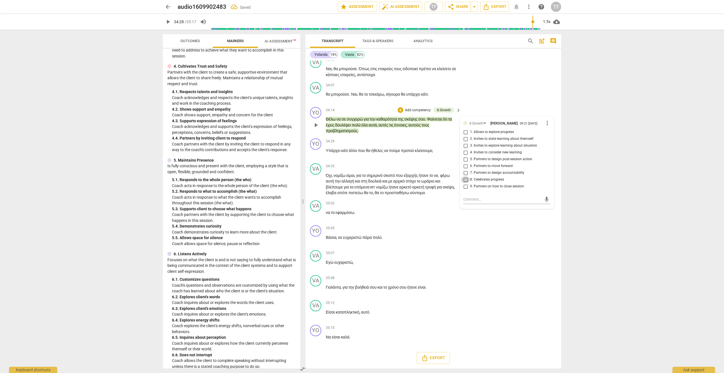
click at [465, 183] on input "8. Celebrates progress" at bounding box center [465, 179] width 9 height 7
click at [400, 113] on div "+" at bounding box center [401, 110] width 6 height 6
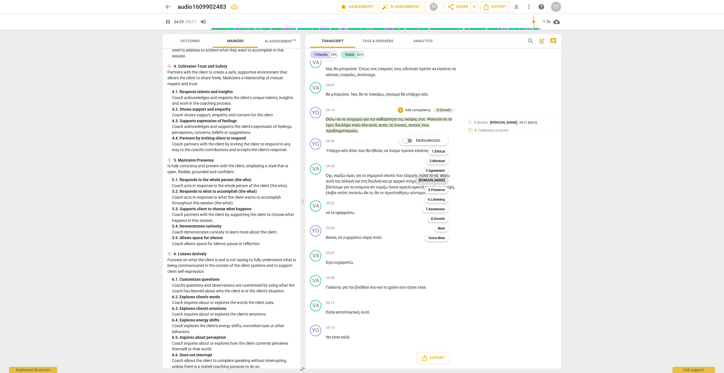
click at [440, 179] on b "[DOMAIN_NAME]" at bounding box center [432, 180] width 26 height 7
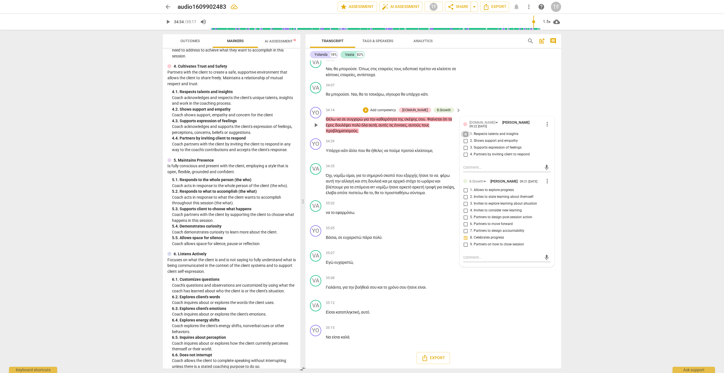
click at [468, 137] on input "1. Respects talents and insights" at bounding box center [465, 134] width 9 height 7
click at [478, 105] on div "VA play_arrow pause 34:07 + Add competency keyboard_arrow_right θα μπορούσε . Ν…" at bounding box center [434, 92] width 256 height 25
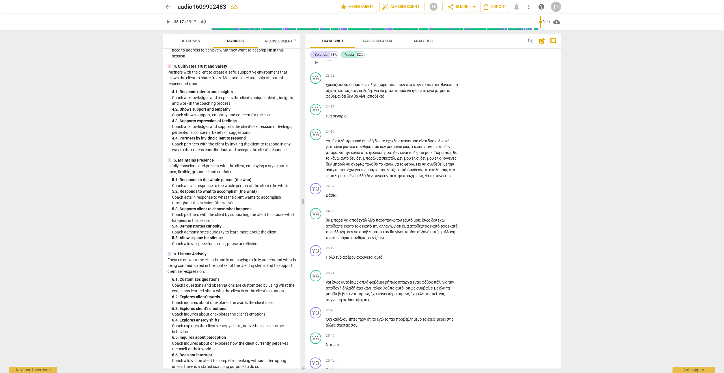
scroll to position [2724, 0]
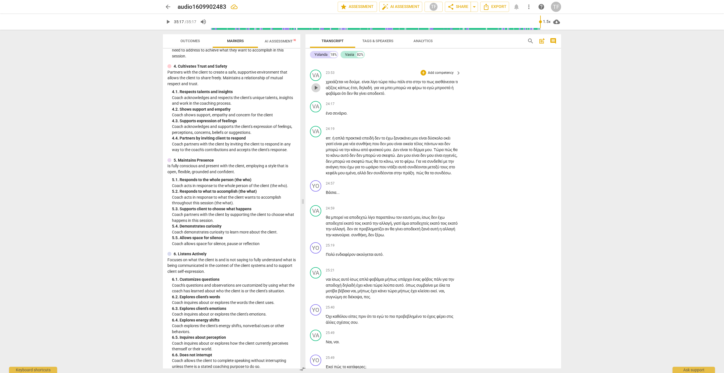
click at [316, 91] on span "play_arrow" at bounding box center [316, 87] width 7 height 7
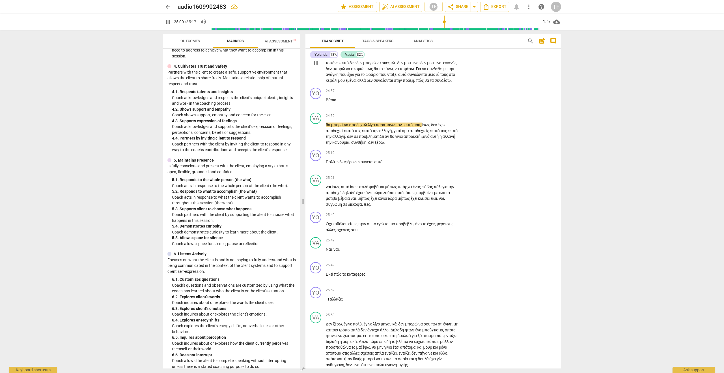
scroll to position [2817, 0]
drag, startPoint x: 321, startPoint y: 229, endPoint x: 325, endPoint y: 231, distance: 4.7
click at [321, 142] on div "play_arrow pause" at bounding box center [318, 133] width 14 height 20
click at [313, 136] on span "pause" at bounding box center [316, 132] width 7 height 7
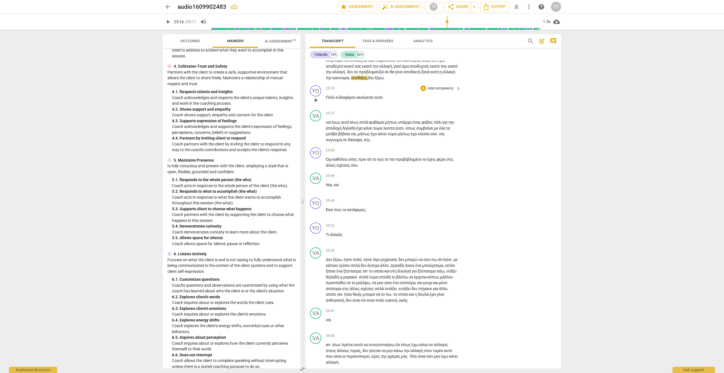
scroll to position [2889, 0]
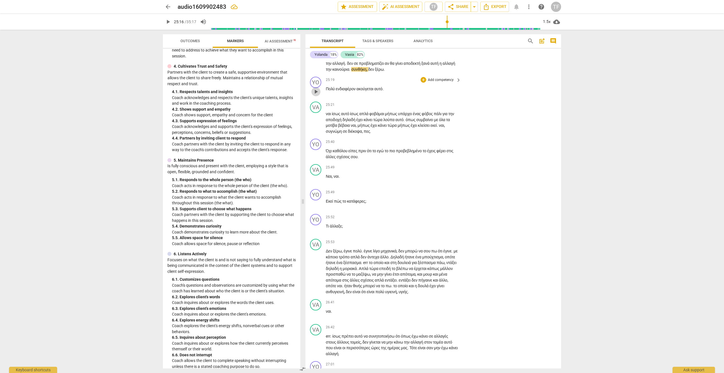
click at [315, 95] on span "play_arrow" at bounding box center [316, 91] width 7 height 7
click at [316, 95] on span "pause" at bounding box center [316, 91] width 7 height 7
click at [422, 145] on div "+" at bounding box center [424, 142] width 6 height 6
click at [456, 261] on b "7.Awareness" at bounding box center [458, 260] width 19 height 7
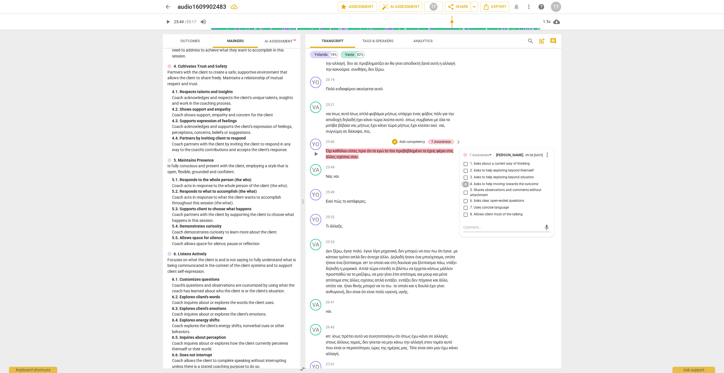
click at [465, 188] on input "4. Asks to help moving towards the outcome" at bounding box center [465, 184] width 9 height 7
click at [466, 230] on textarea at bounding box center [502, 227] width 78 height 5
click at [544, 238] on span "send" at bounding box center [547, 235] width 6 height 6
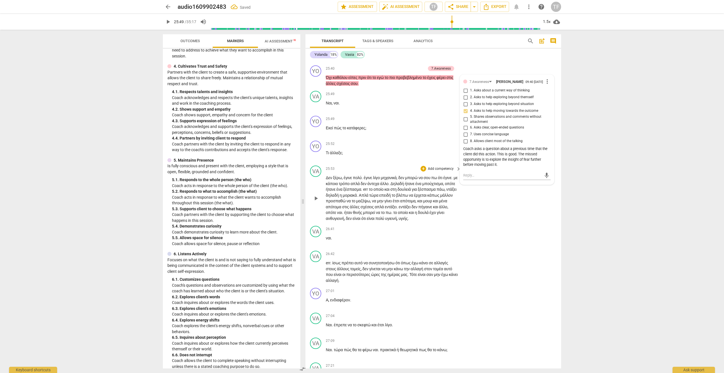
scroll to position [2966, 0]
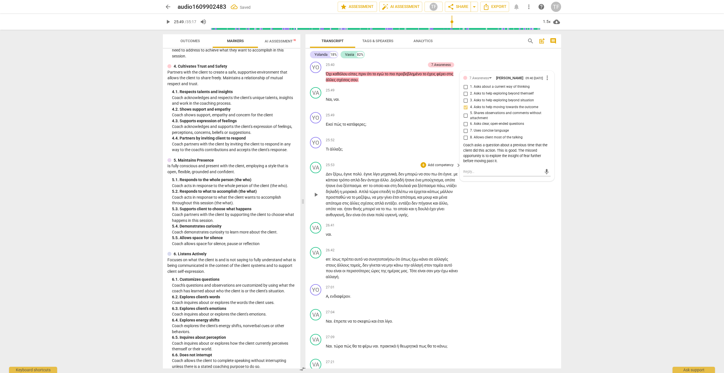
click at [315, 198] on span "play_arrow" at bounding box center [316, 194] width 7 height 7
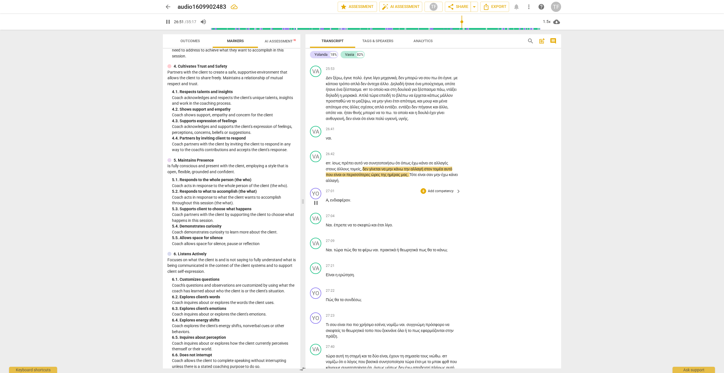
scroll to position [3063, 0]
click at [316, 206] on span "pause" at bounding box center [316, 202] width 7 height 7
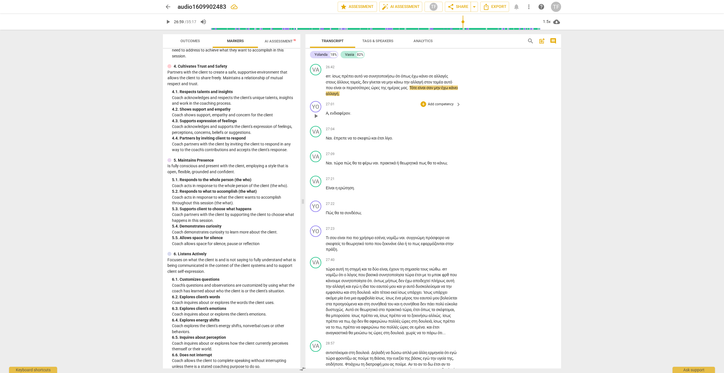
scroll to position [3154, 0]
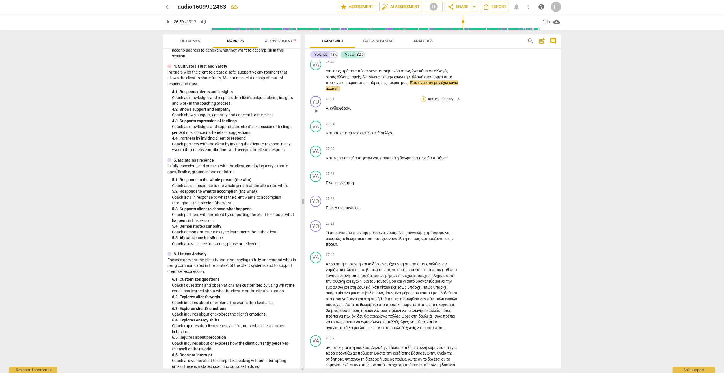
click at [423, 102] on div "+" at bounding box center [424, 99] width 6 height 6
click at [462, 233] on b "8.Growth" at bounding box center [461, 233] width 14 height 7
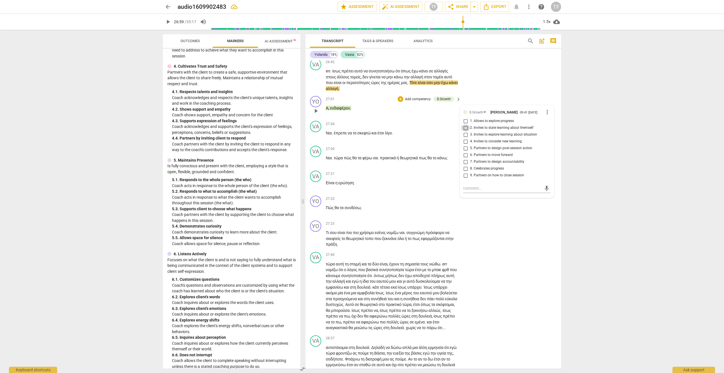
click at [466, 131] on input "2. Invites to state learning about themself" at bounding box center [465, 127] width 9 height 7
drag, startPoint x: 463, startPoint y: 296, endPoint x: 476, endPoint y: 295, distance: 13.6
click at [464, 191] on textarea at bounding box center [502, 188] width 78 height 5
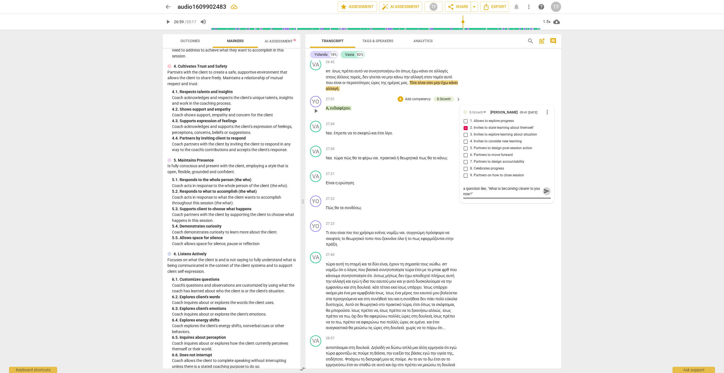
click at [545, 194] on span "send" at bounding box center [547, 191] width 6 height 6
click at [315, 214] on span "play_arrow" at bounding box center [316, 210] width 7 height 7
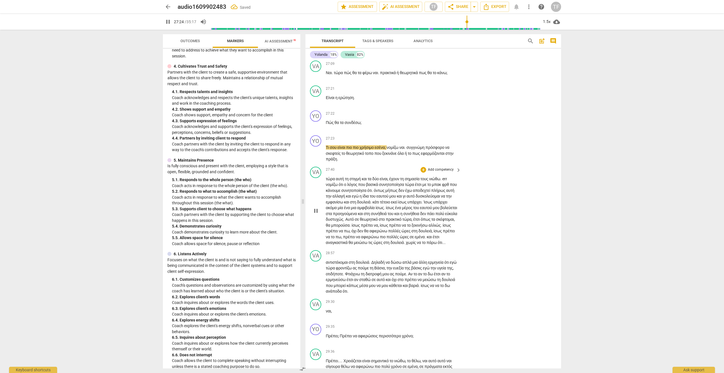
scroll to position [3242, 0]
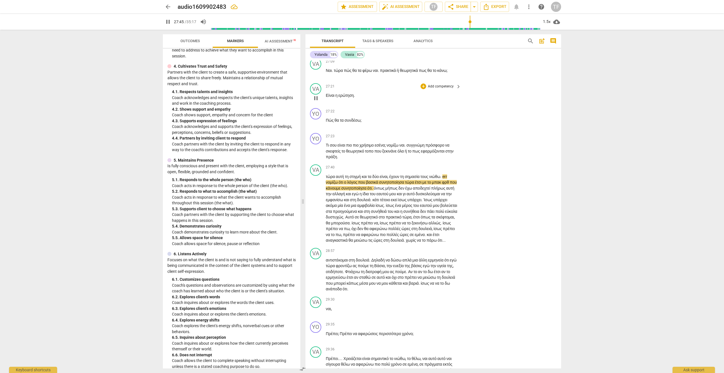
click at [326, 98] on span "Είναι" at bounding box center [331, 95] width 10 height 5
click at [317, 102] on span "pause" at bounding box center [316, 98] width 7 height 7
click at [317, 102] on span "play_arrow" at bounding box center [316, 98] width 7 height 7
click at [423, 139] on div "+" at bounding box center [424, 136] width 6 height 6
click at [463, 260] on b "7.Awareness" at bounding box center [458, 260] width 19 height 7
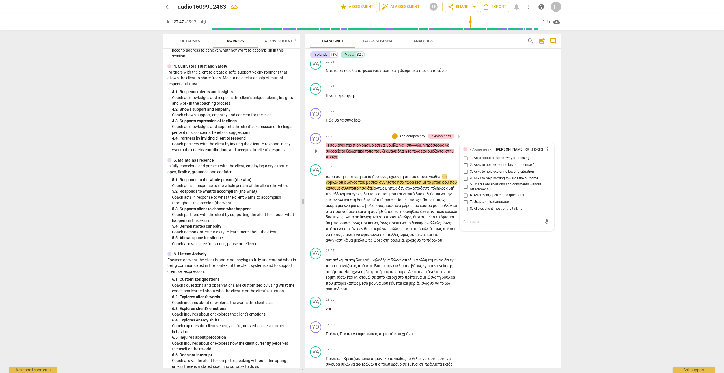
click at [465, 182] on input "4. Asks to help moving towards the outcome" at bounding box center [465, 178] width 9 height 7
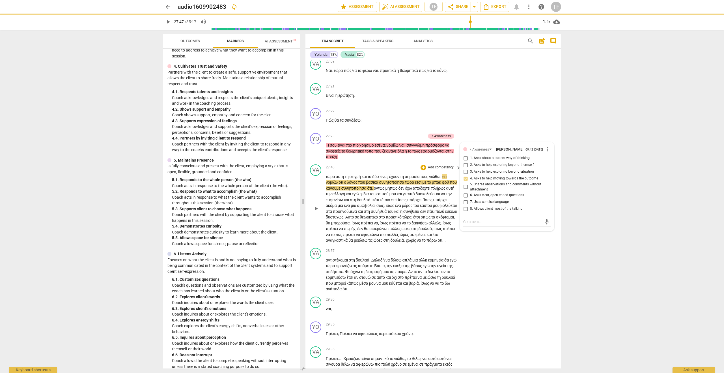
click at [390, 171] on div "27:40 + Add competency keyboard_arrow_right" at bounding box center [394, 167] width 136 height 6
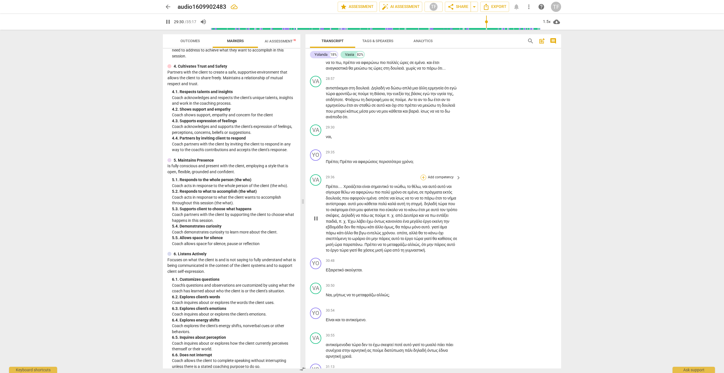
scroll to position [3414, 0]
click at [424, 154] on div "+" at bounding box center [424, 152] width 6 height 6
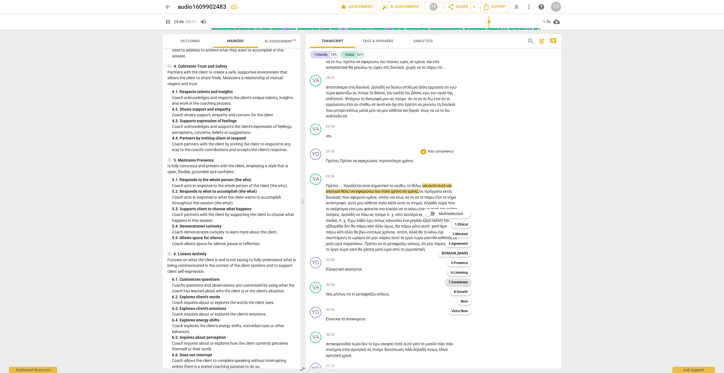
click at [457, 281] on b "7.Awareness" at bounding box center [458, 282] width 19 height 7
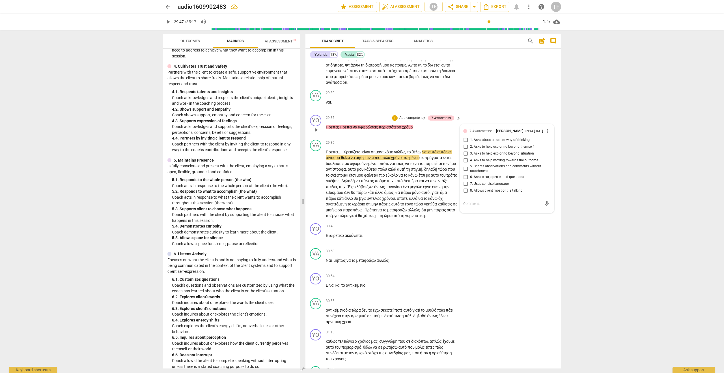
scroll to position [3448, 0]
click at [464, 143] on input "1. Asks about a current way of thinking" at bounding box center [465, 139] width 9 height 7
click at [315, 187] on span "play_arrow" at bounding box center [316, 183] width 7 height 7
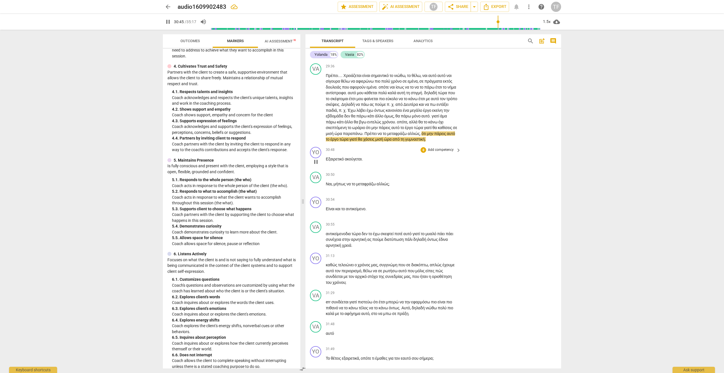
scroll to position [3525, 0]
click at [316, 165] on span "pause" at bounding box center [316, 161] width 7 height 7
click at [426, 152] on div "+ Add competency" at bounding box center [438, 150] width 34 height 6
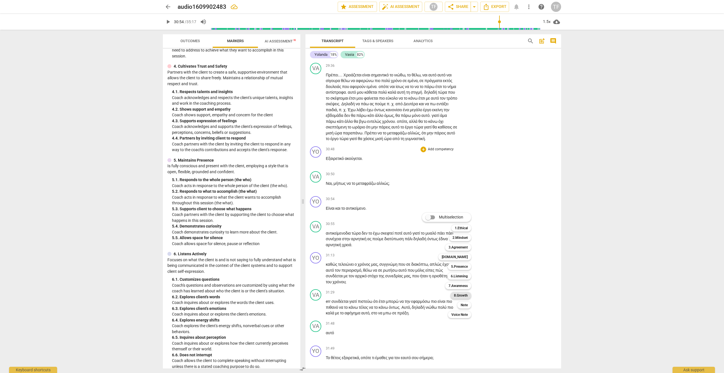
click at [461, 294] on b "8.Growth" at bounding box center [461, 295] width 14 height 7
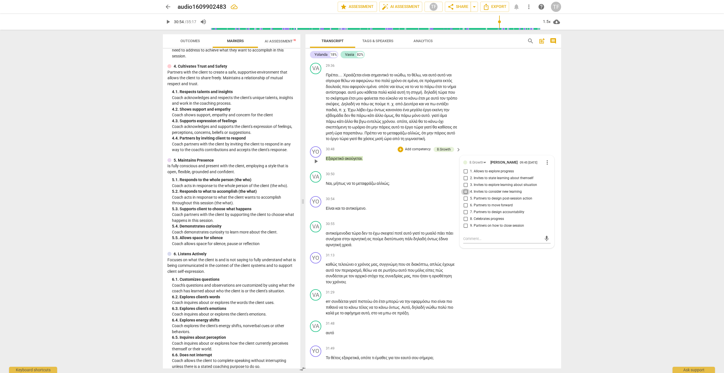
click at [465, 195] on input "4. Invites to consider new learning" at bounding box center [465, 191] width 9 height 7
click at [467, 241] on textarea at bounding box center [502, 238] width 78 height 5
click at [549, 245] on span "send" at bounding box center [547, 241] width 8 height 7
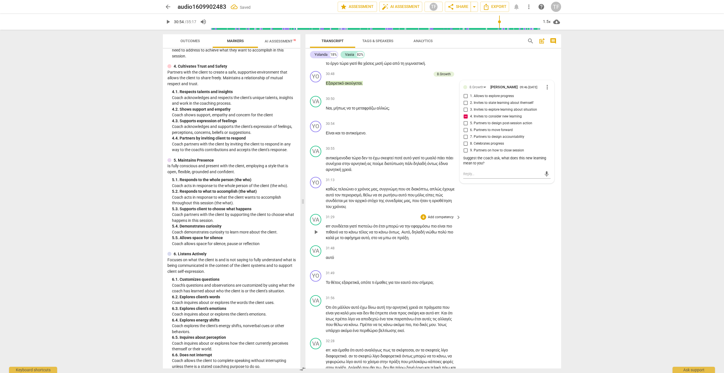
scroll to position [3616, 0]
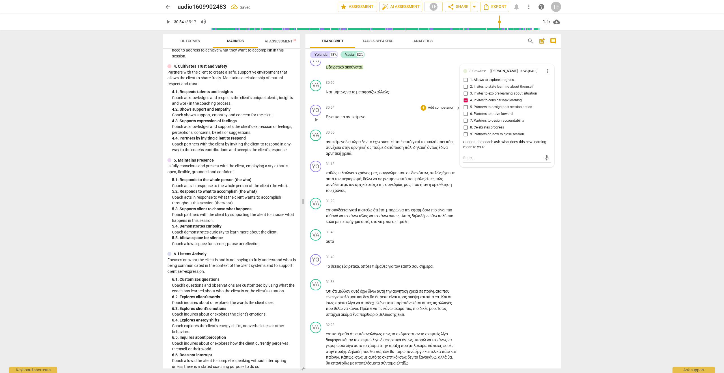
click at [395, 120] on p "Είναι και το αντικείμενο ." at bounding box center [392, 117] width 132 height 6
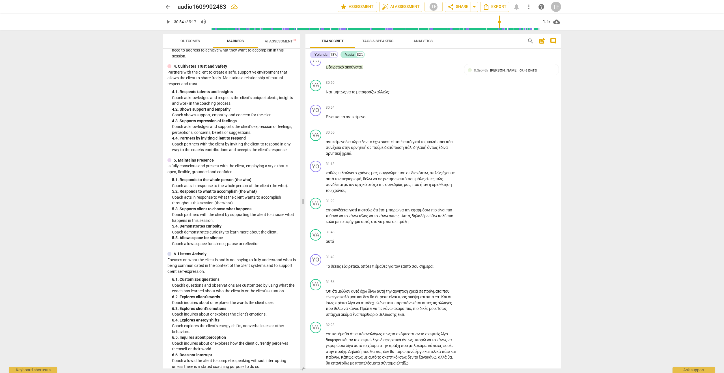
click at [169, 22] on span "play_arrow" at bounding box center [168, 21] width 7 height 7
click at [423, 167] on div "+" at bounding box center [424, 164] width 6 height 6
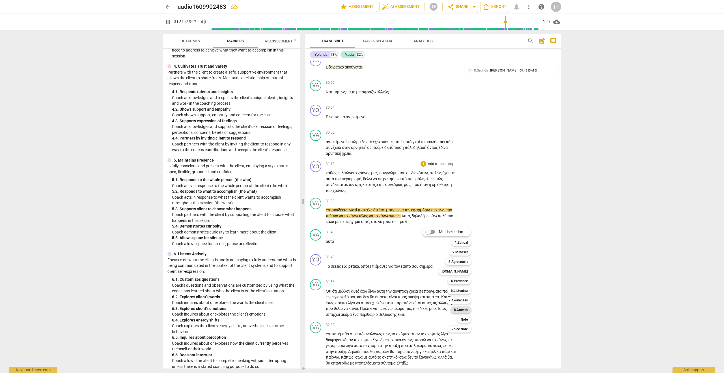
click at [461, 298] on b "8.Growth" at bounding box center [461, 309] width 14 height 7
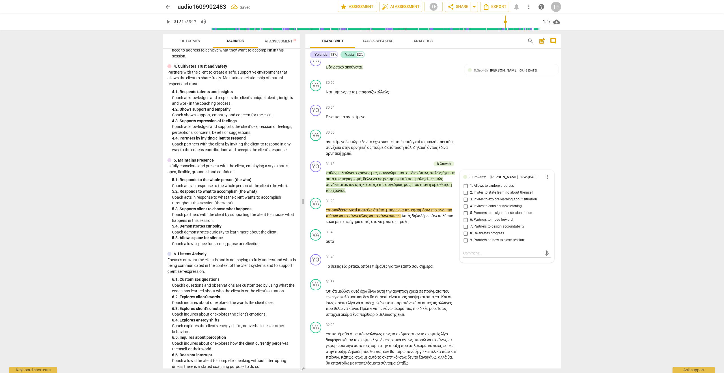
scroll to position [3773, 0]
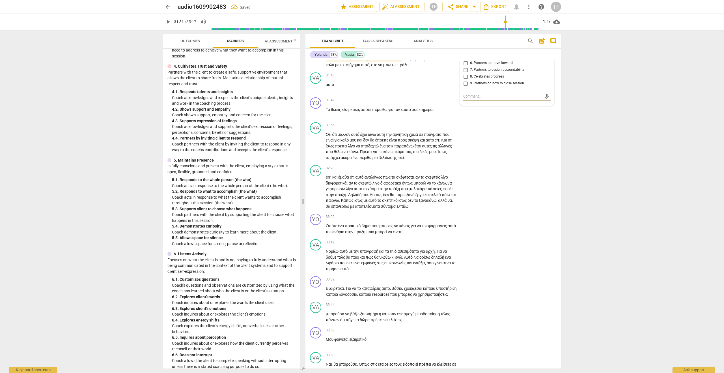
click at [468, 33] on input "1. Allows to explore progress" at bounding box center [465, 29] width 9 height 7
click at [422, 171] on div "+" at bounding box center [424, 168] width 6 height 6
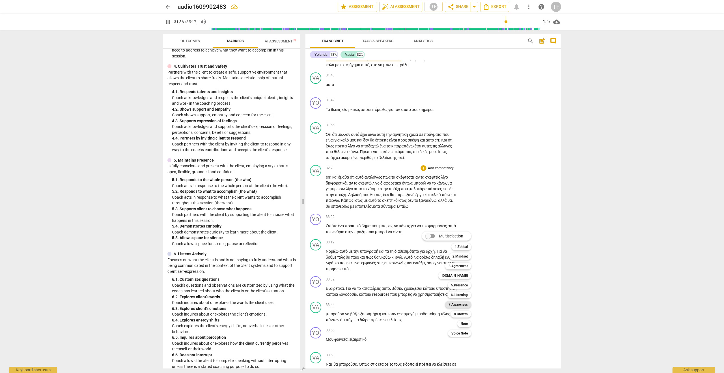
click at [460, 298] on b "7.Awareness" at bounding box center [458, 304] width 19 height 7
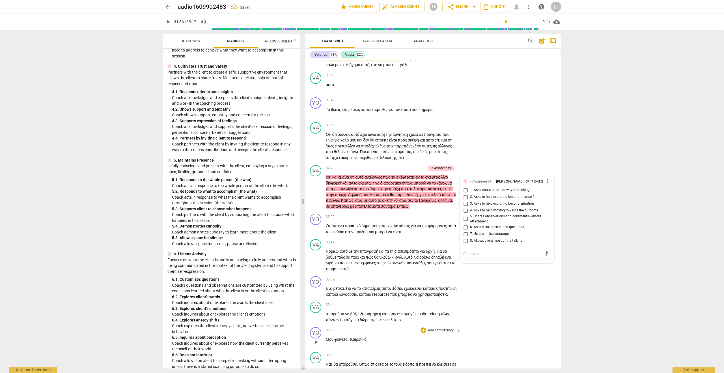
scroll to position [3930, 0]
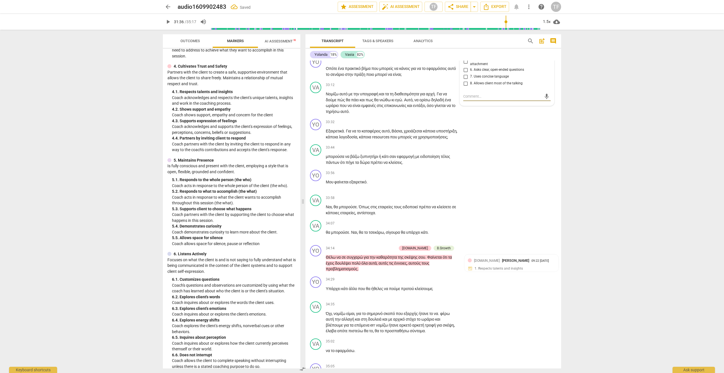
click at [464, 57] on input "4. Asks to help moving towards the outcome" at bounding box center [465, 53] width 9 height 7
click at [476, 167] on div "VA play_arrow pause 33:44 + Add competency keyboard_arrow_right μπορούσα να βάζ…" at bounding box center [434, 154] width 256 height 25
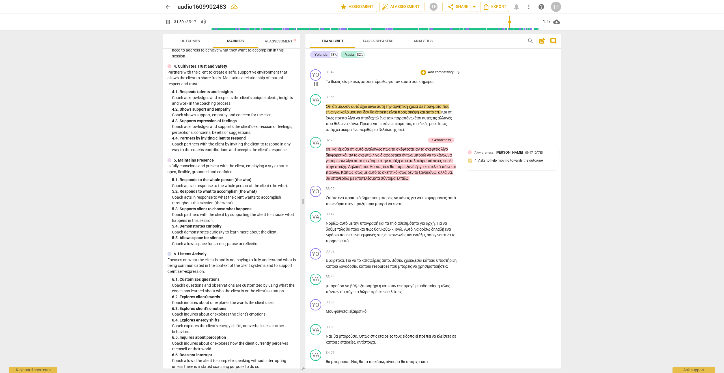
scroll to position [3797, 0]
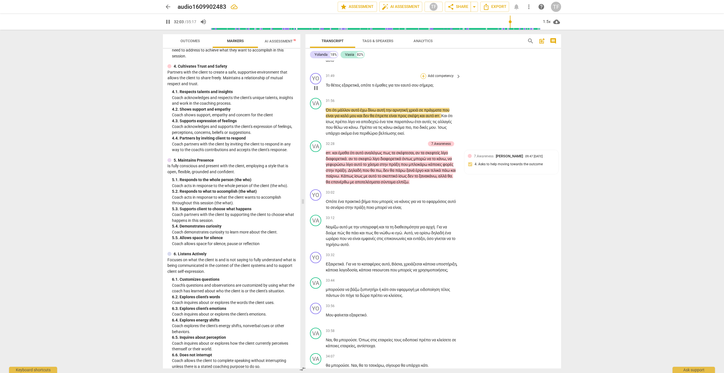
click at [423, 79] on div "+" at bounding box center [424, 76] width 6 height 6
click at [463, 220] on b "8.Growth" at bounding box center [461, 222] width 14 height 7
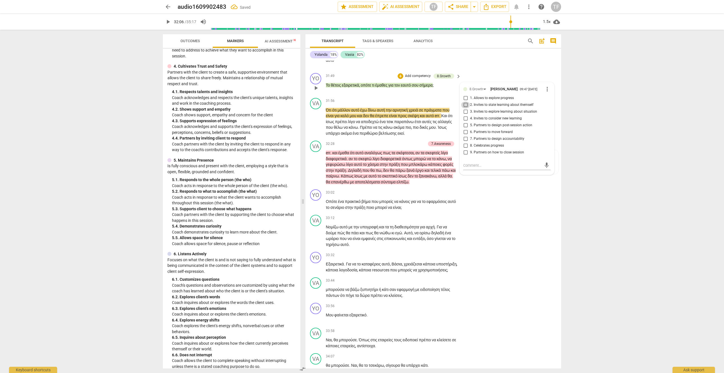
click at [464, 108] on input "2. Invites to state learning about themself" at bounding box center [465, 105] width 9 height 7
click at [316, 125] on span "play_arrow" at bounding box center [316, 121] width 7 height 7
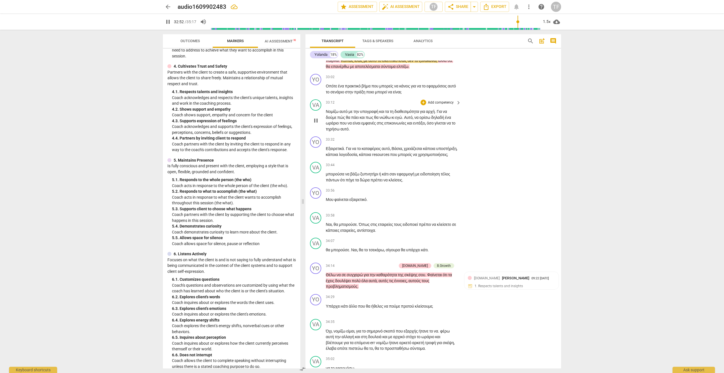
scroll to position [3913, 0]
click at [424, 79] on div "+" at bounding box center [424, 77] width 6 height 6
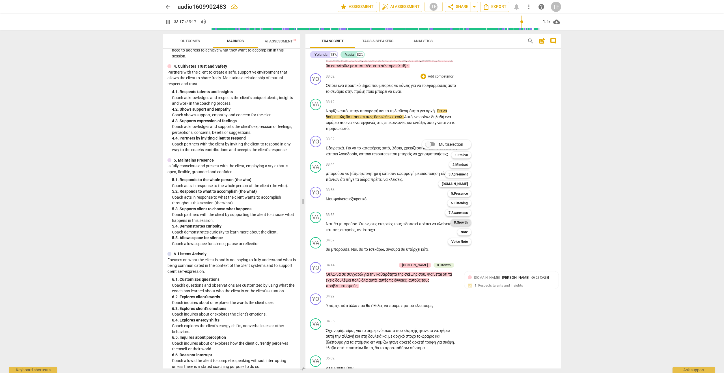
click at [460, 223] on b "8.Growth" at bounding box center [461, 222] width 14 height 7
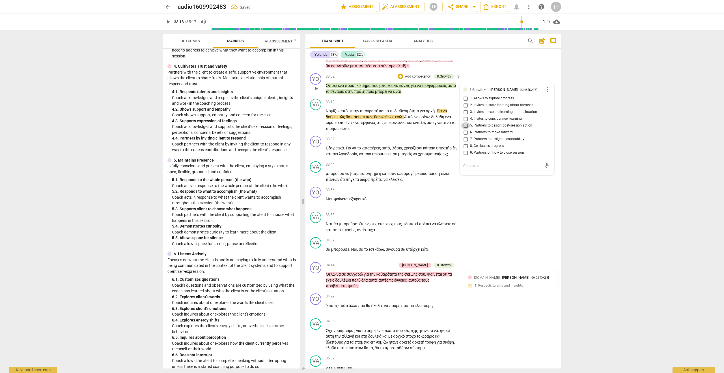
click at [465, 129] on input "5. Partners to design post-session action" at bounding box center [465, 125] width 9 height 7
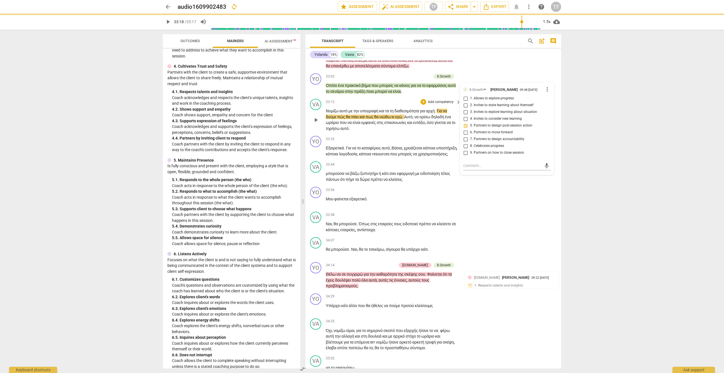
click at [408, 131] on p "Νομίζω αυτό με την υπογραφή και τα τη διαθεσιμότητα για αρχή . Για να δούμε πώς…" at bounding box center [392, 119] width 132 height 23
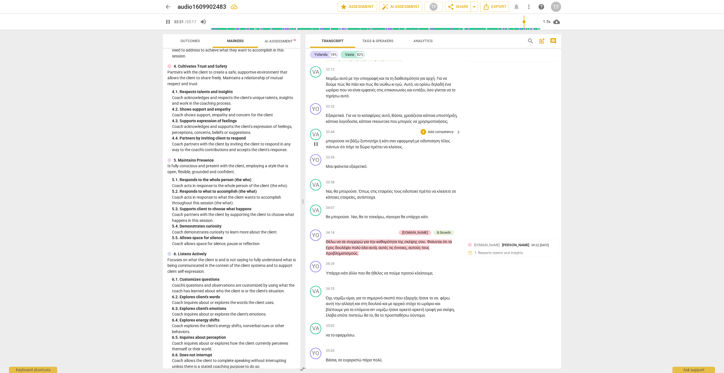
scroll to position [3947, 0]
click at [422, 108] on div "+" at bounding box center [424, 105] width 6 height 6
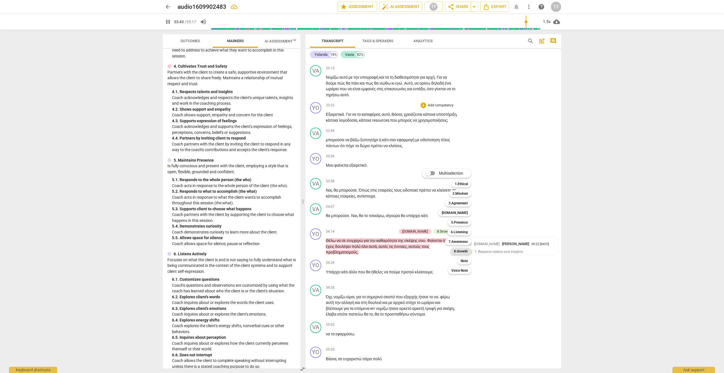
click at [466, 251] on b "8.Growth" at bounding box center [461, 251] width 14 height 7
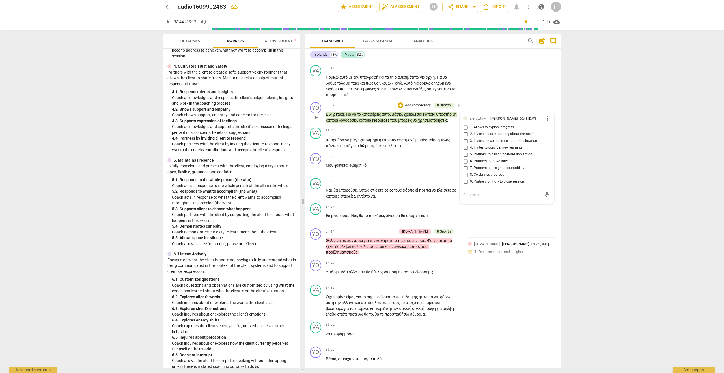
click at [464, 171] on input "7. Partners to design accountability" at bounding box center [465, 168] width 9 height 7
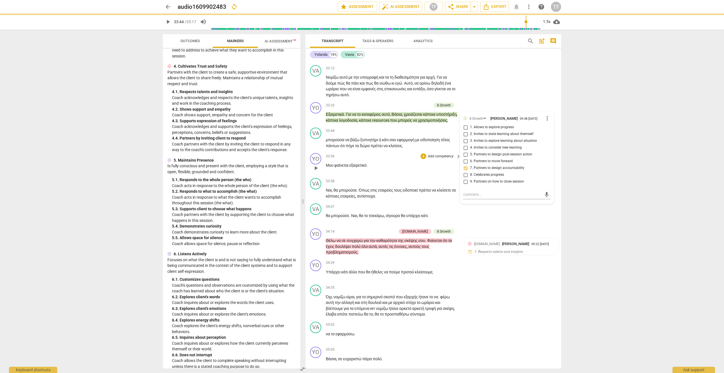
click at [438, 168] on p "Μου φαίνεται εξαιρετικό ." at bounding box center [392, 165] width 132 height 6
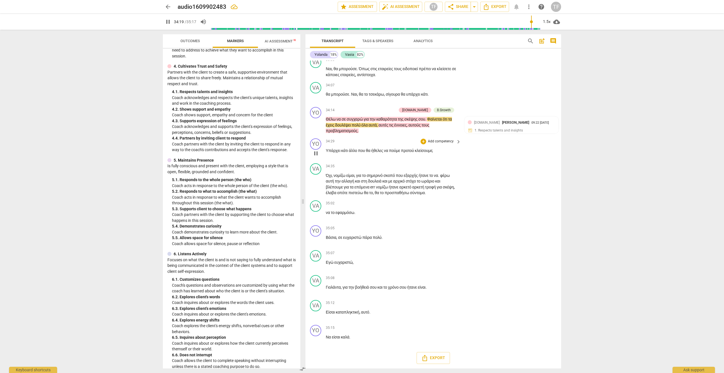
scroll to position [4181, 0]
click at [423, 144] on div "+" at bounding box center [424, 142] width 6 height 6
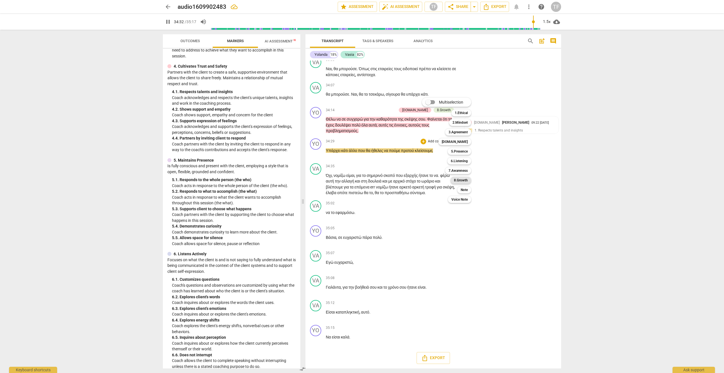
click at [462, 180] on b "8.Growth" at bounding box center [461, 180] width 14 height 7
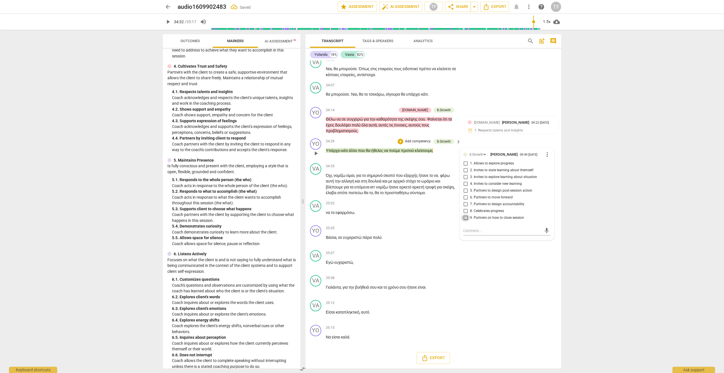
click at [464, 221] on input "9. Partners on how to close session" at bounding box center [465, 217] width 9 height 7
click at [439, 233] on div "YO play_arrow pause 35:05 + Add competency keyboard_arrow_right Βάσια , σε ευχα…" at bounding box center [434, 235] width 256 height 25
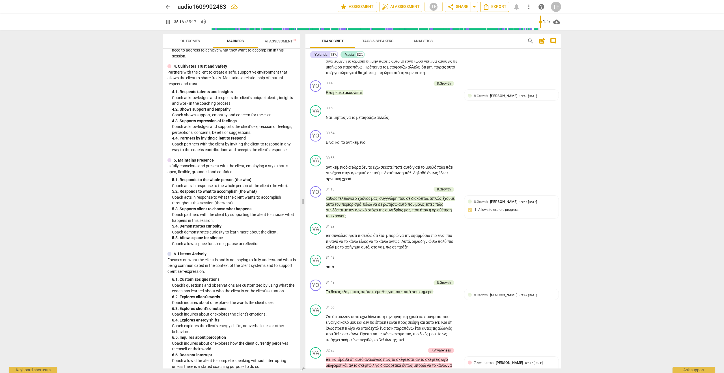
scroll to position [3586, 0]
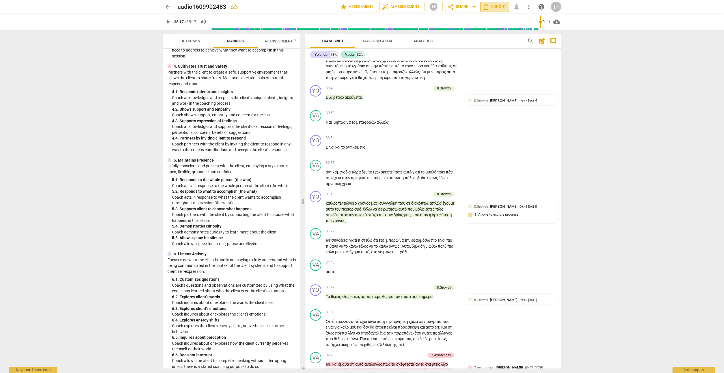
click at [494, 6] on span "Export" at bounding box center [495, 6] width 24 height 7
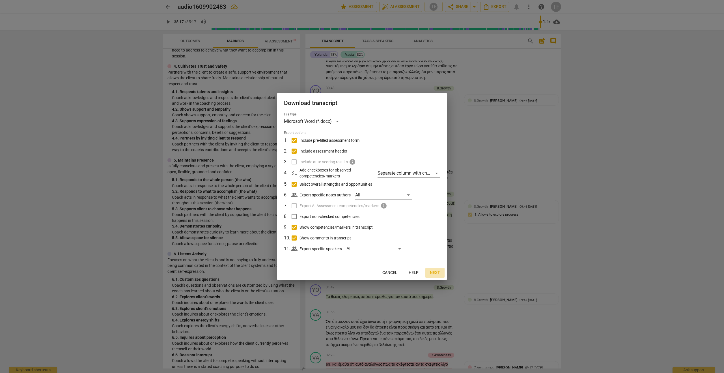
click at [434, 272] on span "Next" at bounding box center [435, 273] width 10 height 6
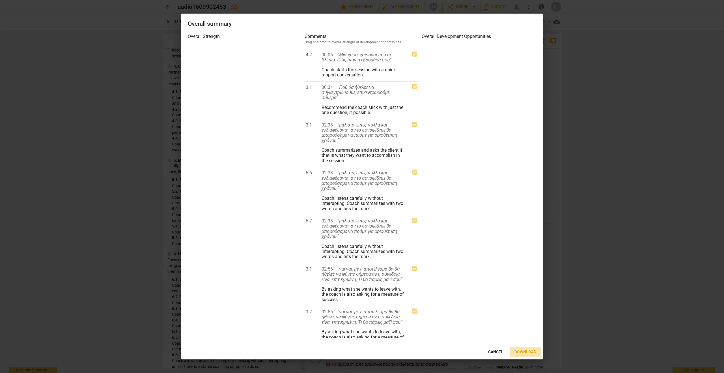
click at [524, 298] on span "Download" at bounding box center [526, 352] width 22 height 6
